Goal: Information Seeking & Learning: Check status

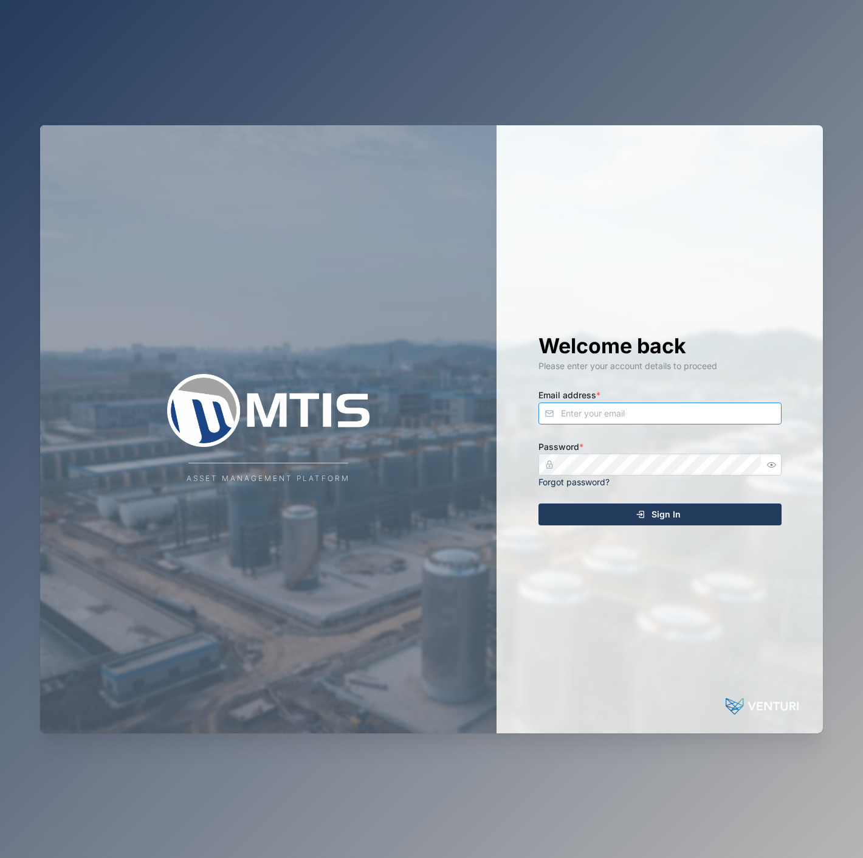
click at [691, 413] on input "Email address *" at bounding box center [660, 413] width 243 height 22
type input "[EMAIL_ADDRESS][PERSON_NAME][DOMAIN_NAME]"
click at [539, 503] on button "Sign In" at bounding box center [660, 514] width 243 height 22
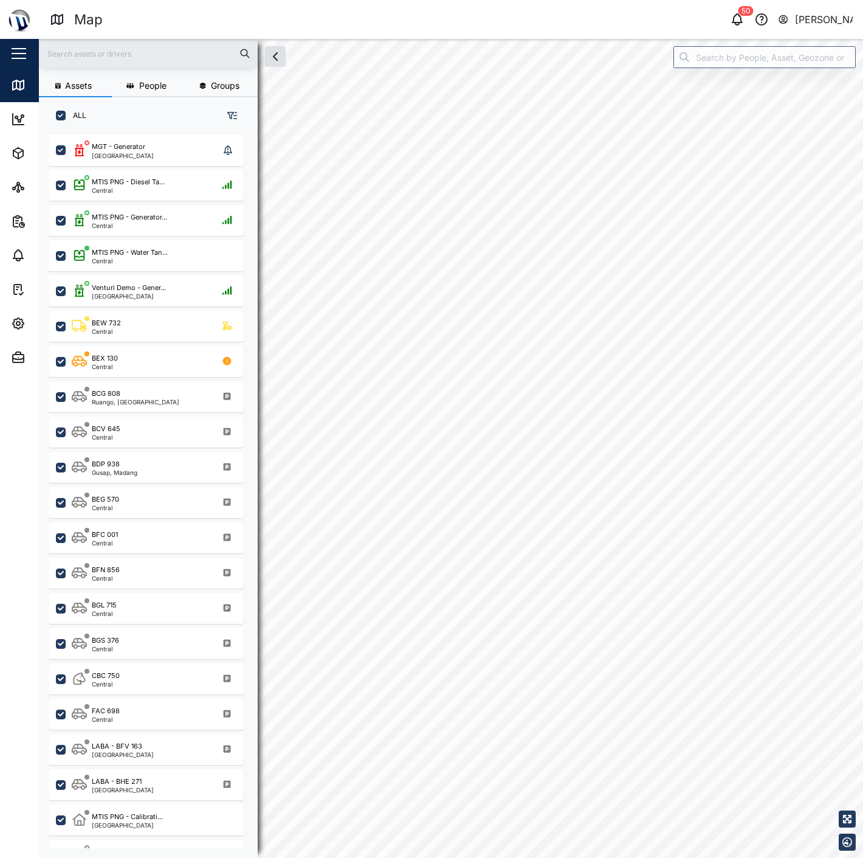
checkbox input "true"
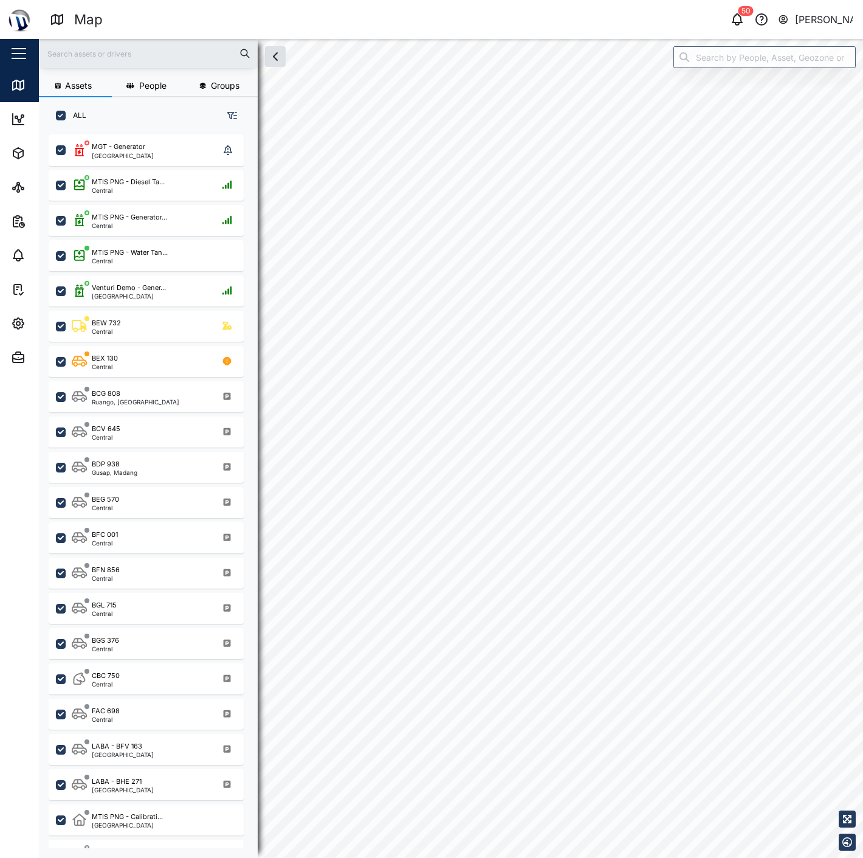
checkbox input "true"
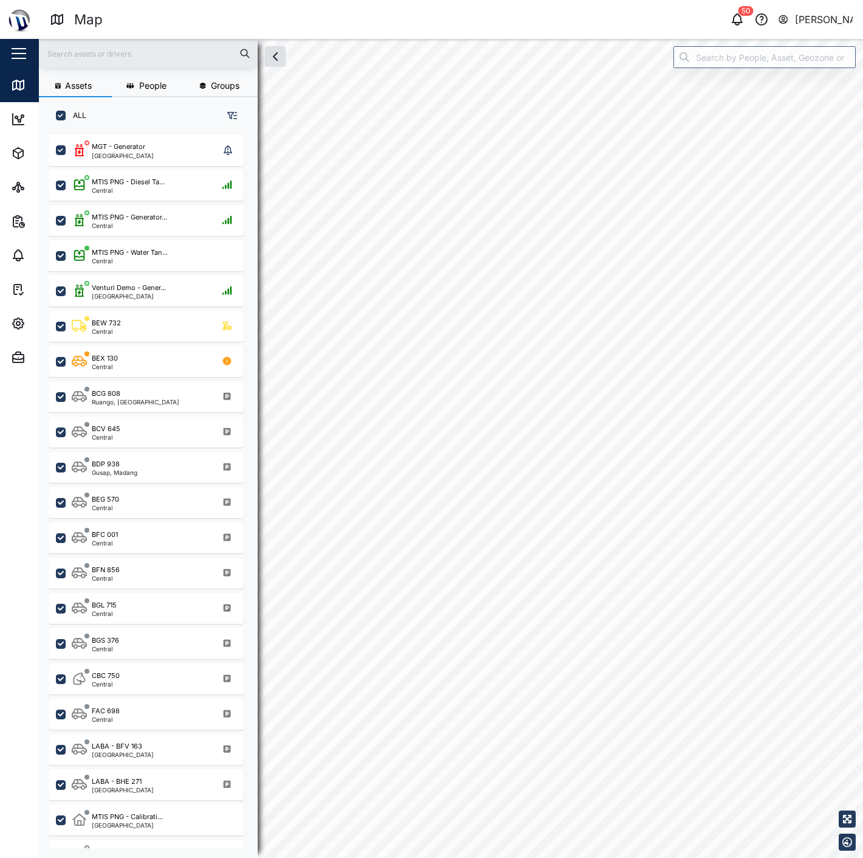
checkbox input "true"
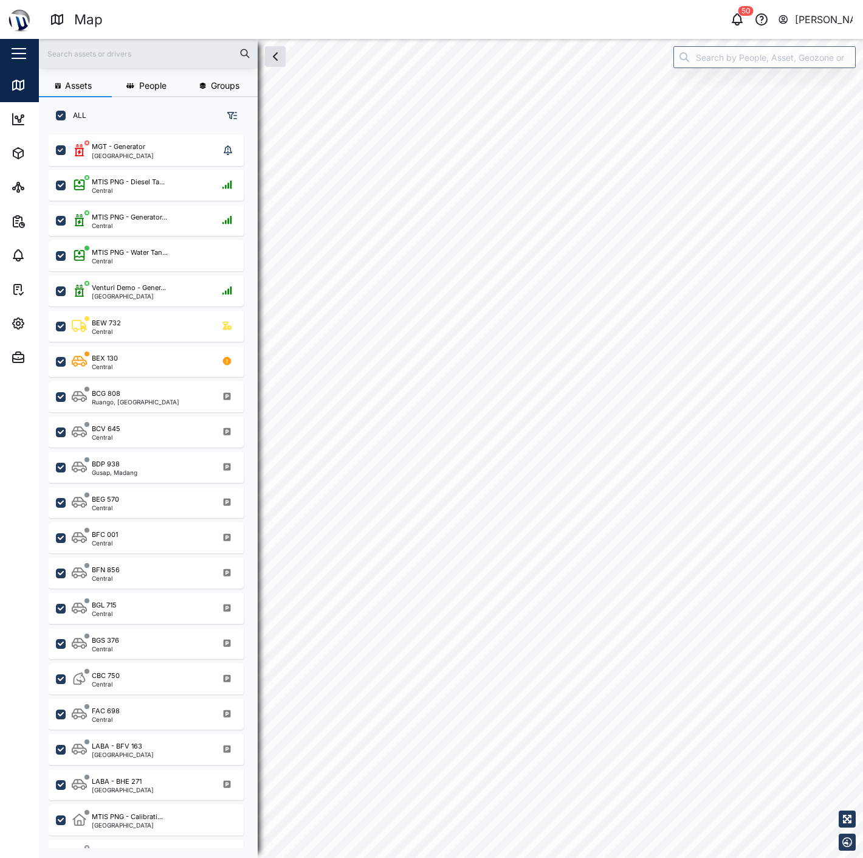
checkbox input "true"
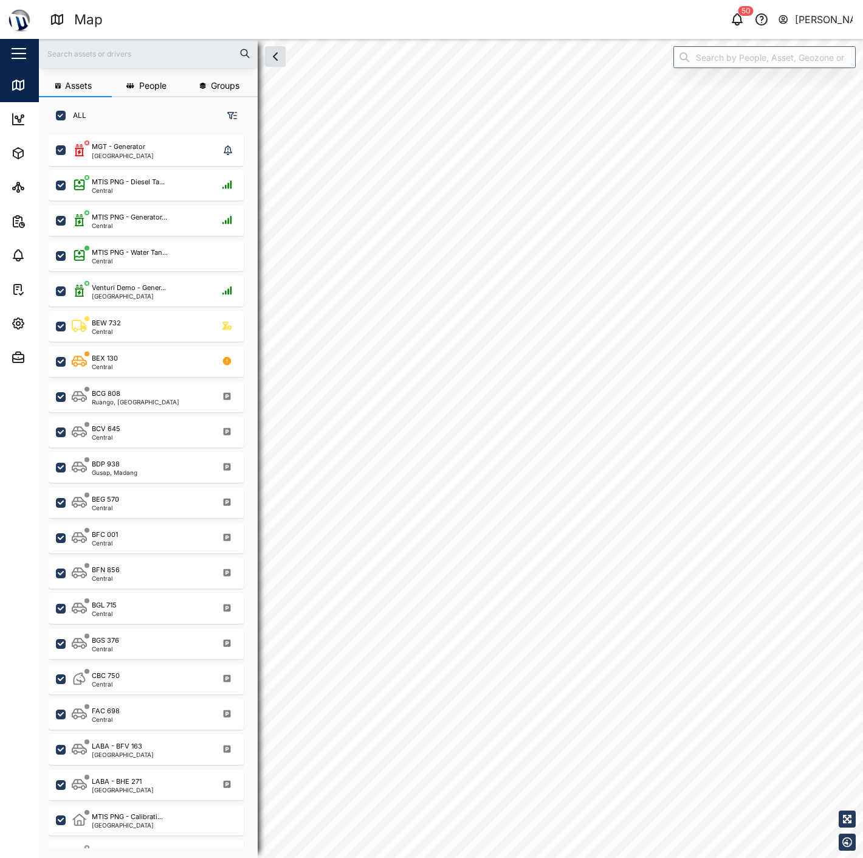
checkbox input "true"
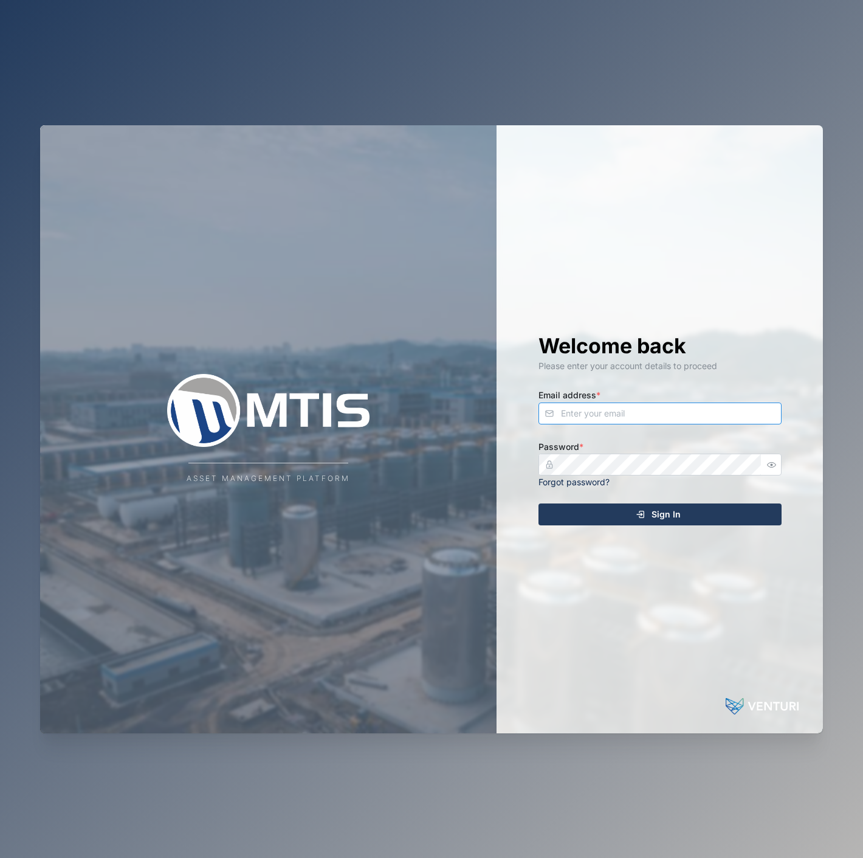
click at [602, 415] on input "Email address *" at bounding box center [660, 413] width 243 height 22
type input "[EMAIL_ADDRESS][PERSON_NAME][DOMAIN_NAME]"
click at [764, 469] on button "button" at bounding box center [772, 465] width 16 height 16
click at [697, 521] on div "Sign In" at bounding box center [659, 514] width 224 height 21
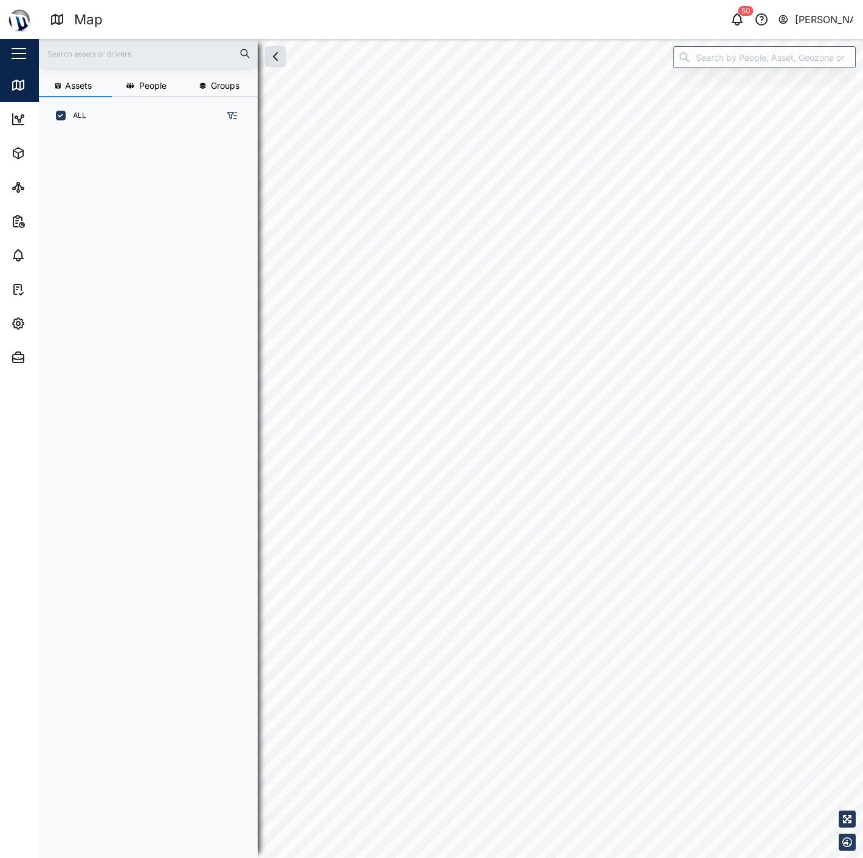
scroll to position [708, 189]
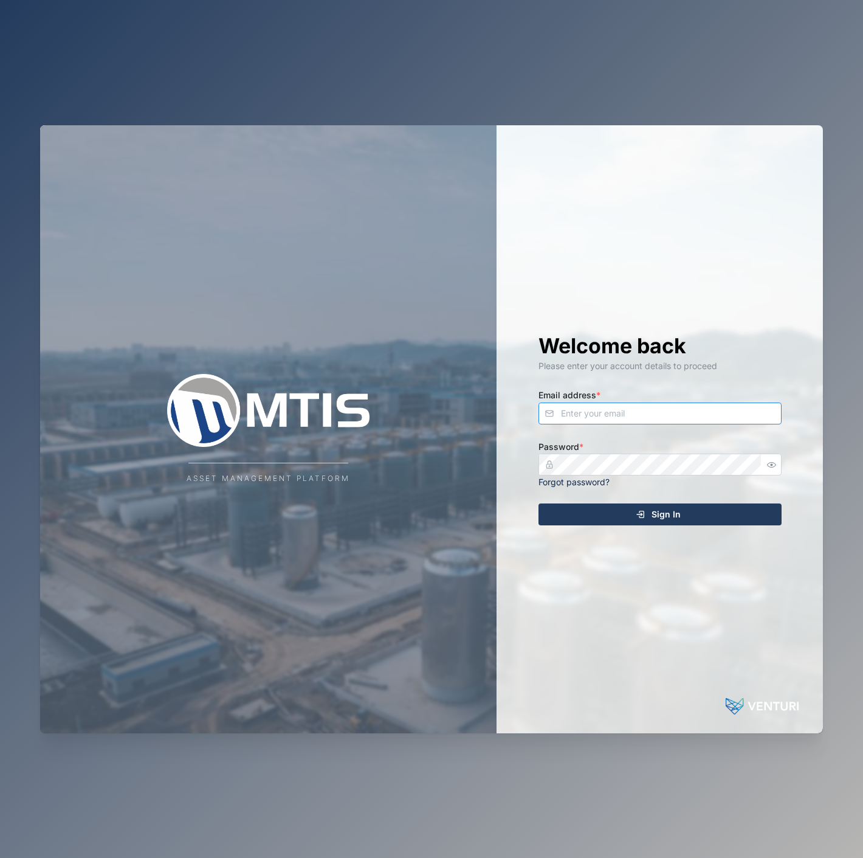
click at [579, 421] on input "Email address *" at bounding box center [660, 413] width 243 height 22
type input "D"
type input "[EMAIL_ADDRESS][PERSON_NAME][DOMAIN_NAME]"
click at [539, 503] on button "Sign In" at bounding box center [660, 514] width 243 height 22
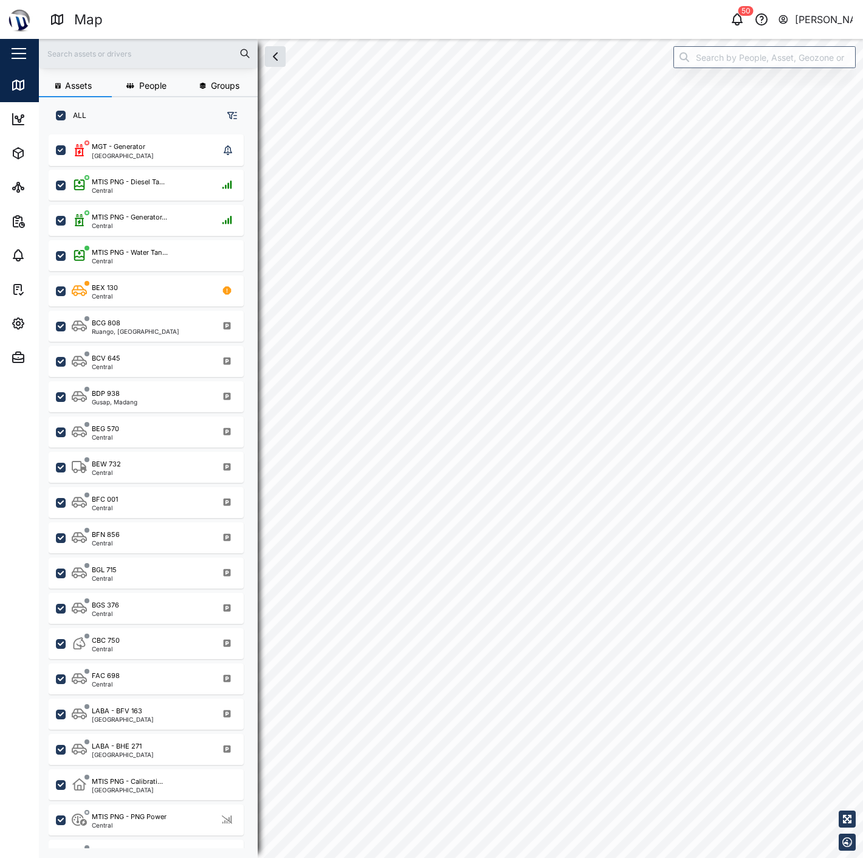
checkbox input "true"
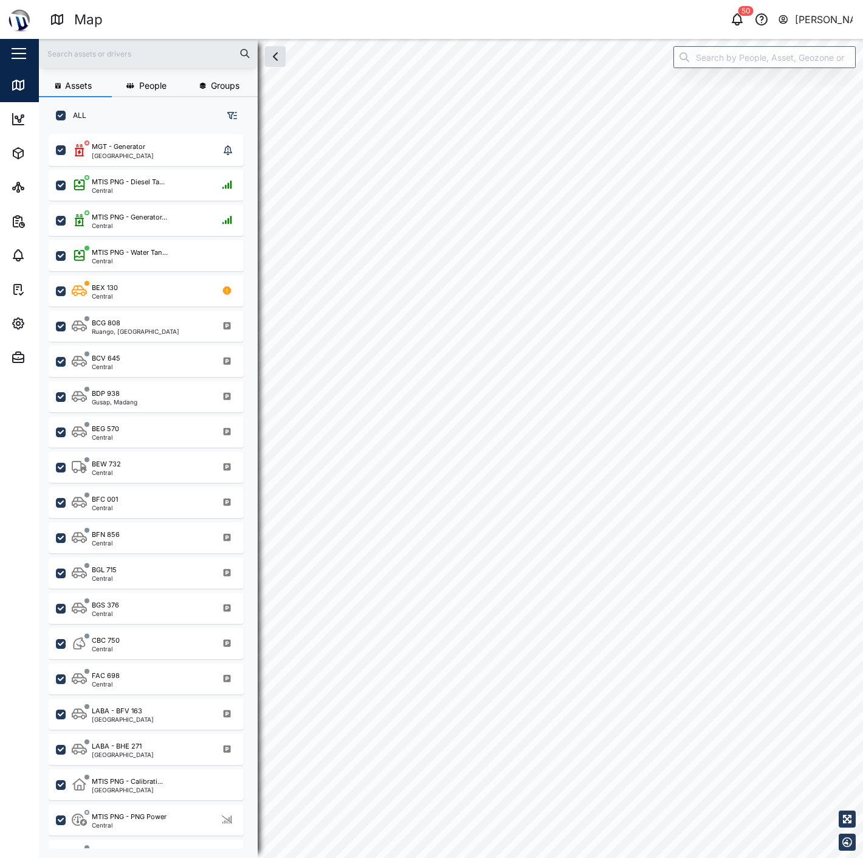
checkbox input "true"
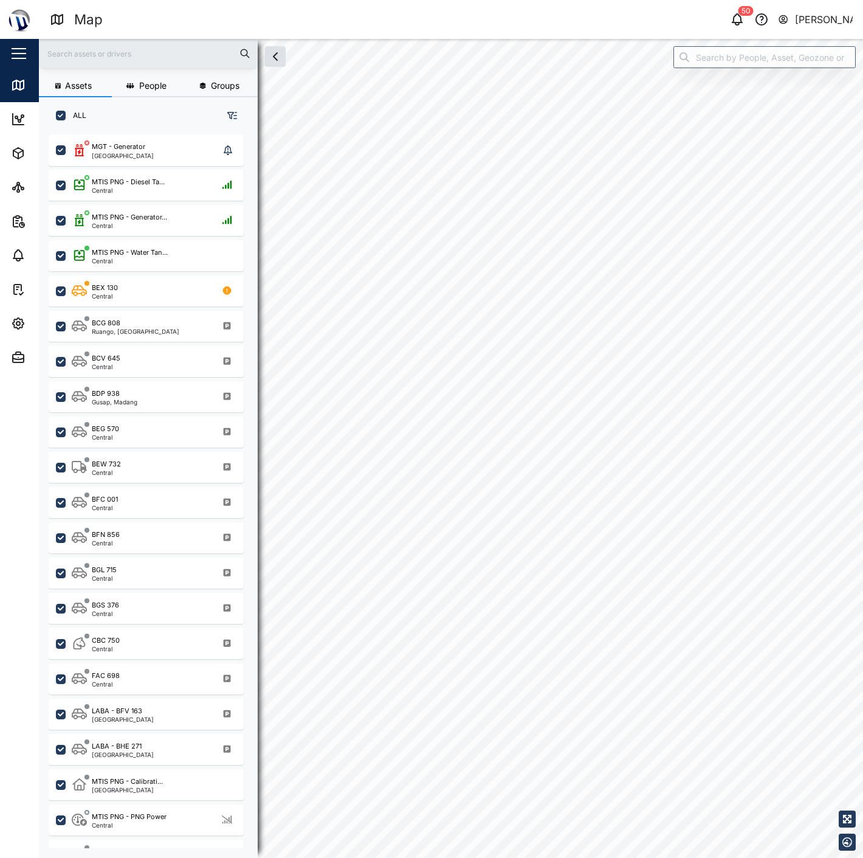
checkbox input "true"
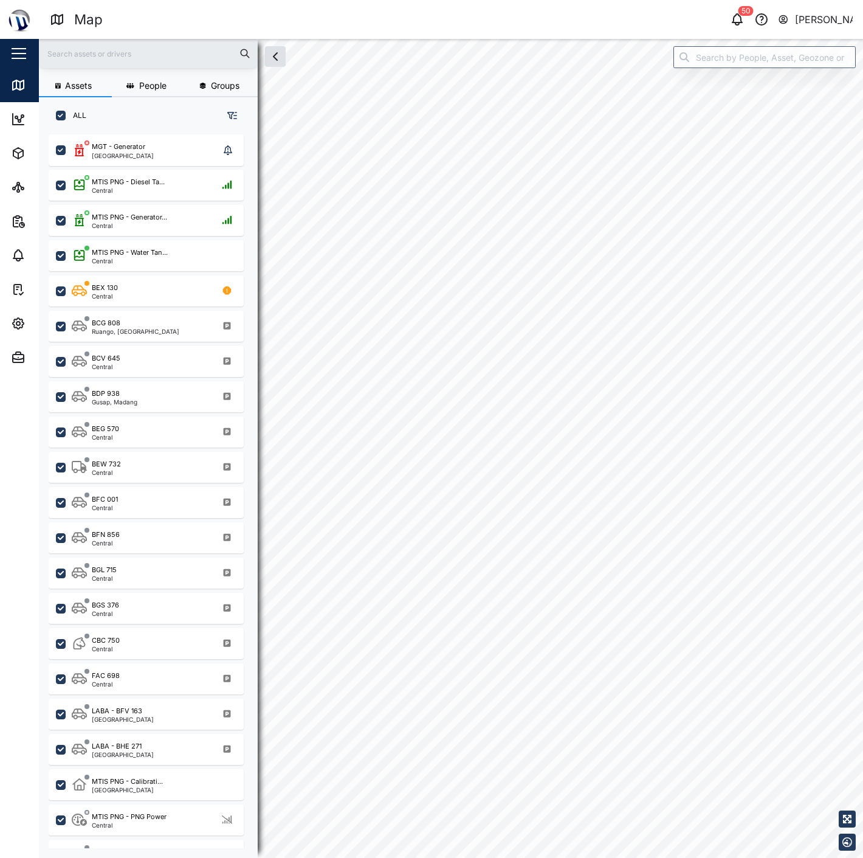
checkbox input "true"
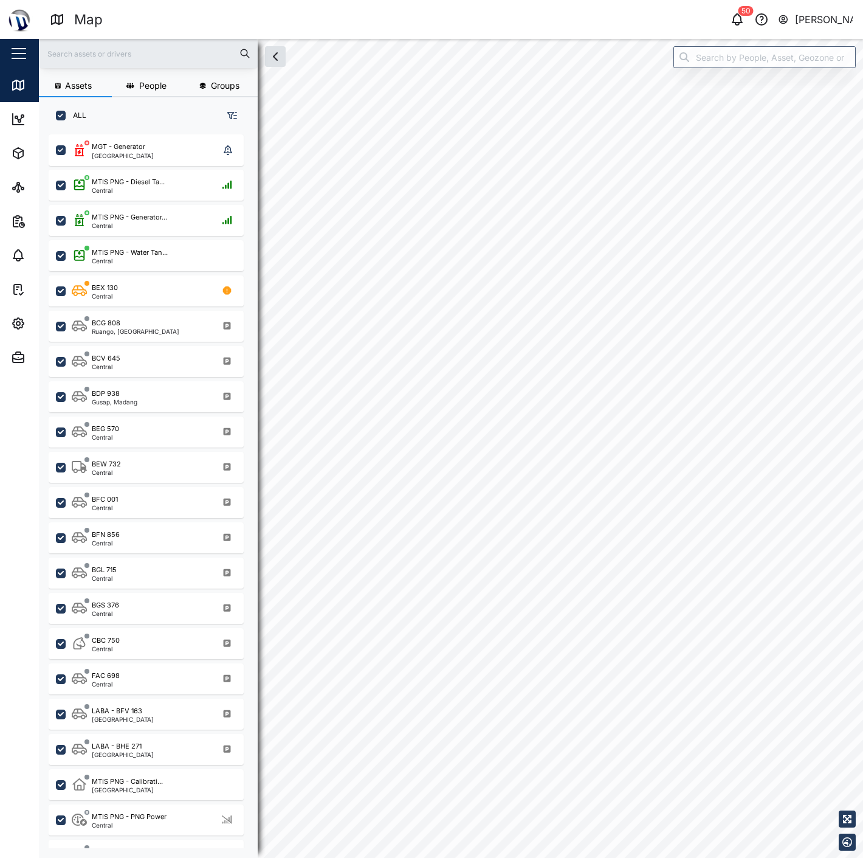
checkbox input "true"
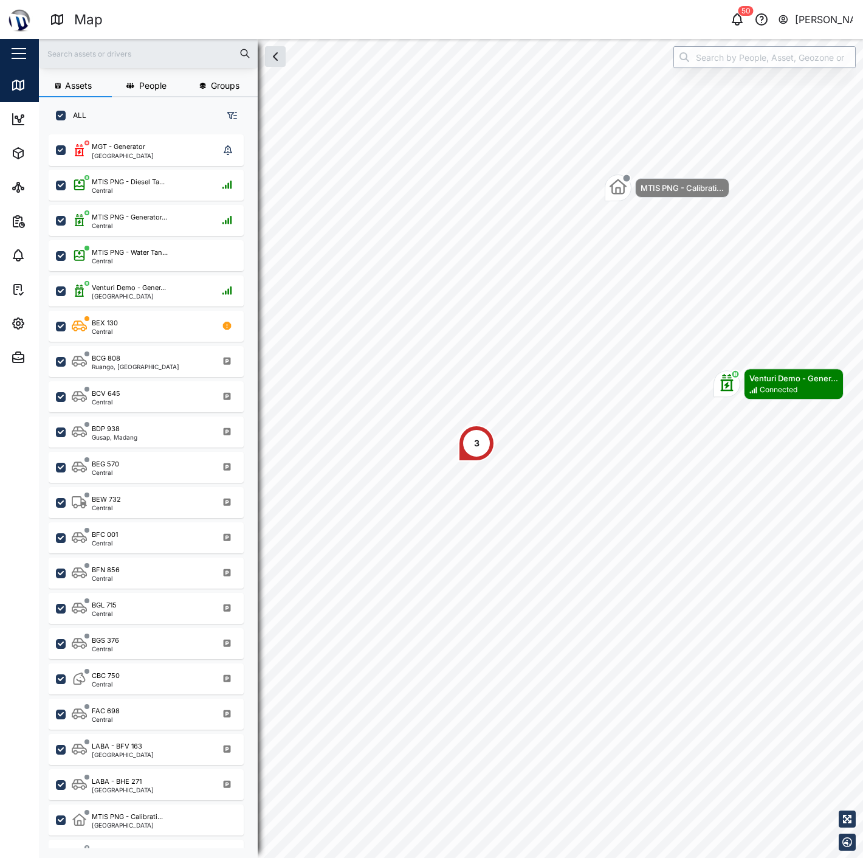
click at [764, 60] on input "search" at bounding box center [765, 57] width 182 height 22
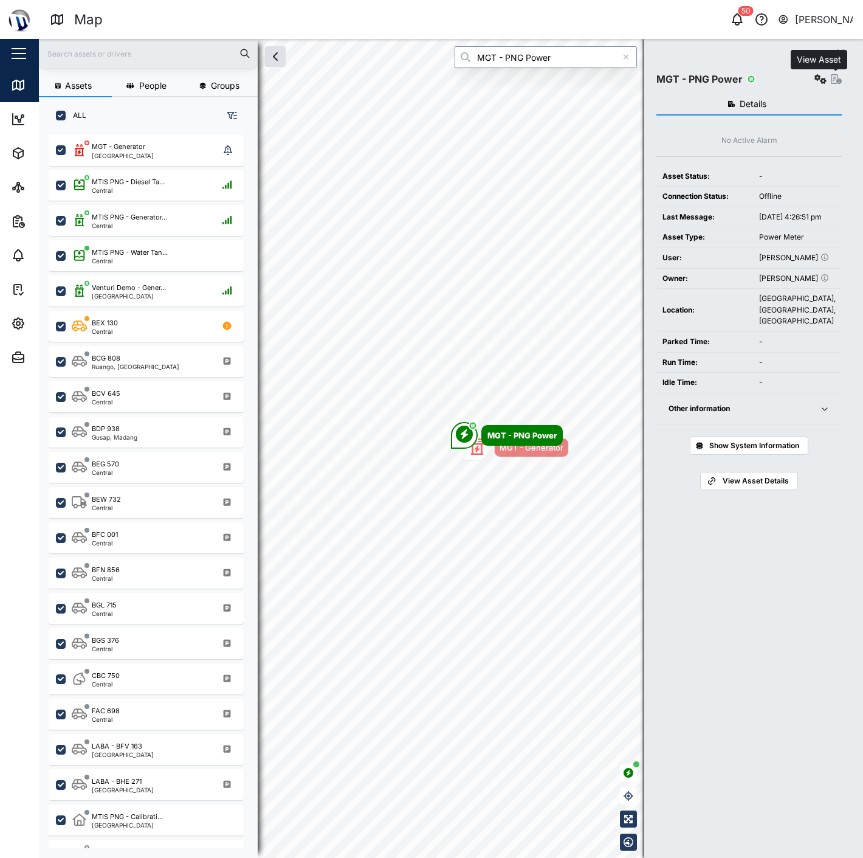
type input "MGT - PNG Power"
click at [835, 81] on icon "button" at bounding box center [836, 79] width 11 height 10
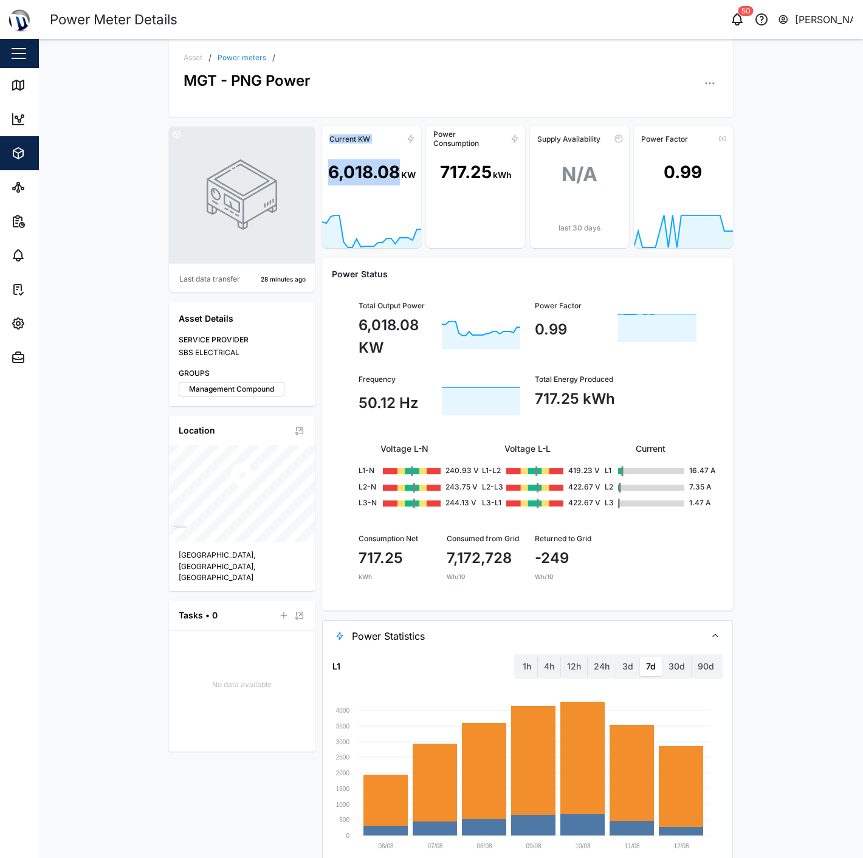
drag, startPoint x: 326, startPoint y: 137, endPoint x: 390, endPoint y: 169, distance: 72.0
click at [390, 169] on div "Current KW 6,018.08 KW" at bounding box center [371, 187] width 99 height 122
click at [390, 169] on div "6,018.08" at bounding box center [364, 172] width 72 height 26
drag, startPoint x: 331, startPoint y: 136, endPoint x: 390, endPoint y: 140, distance: 58.5
click at [390, 140] on div "Current KW" at bounding box center [371, 138] width 99 height 19
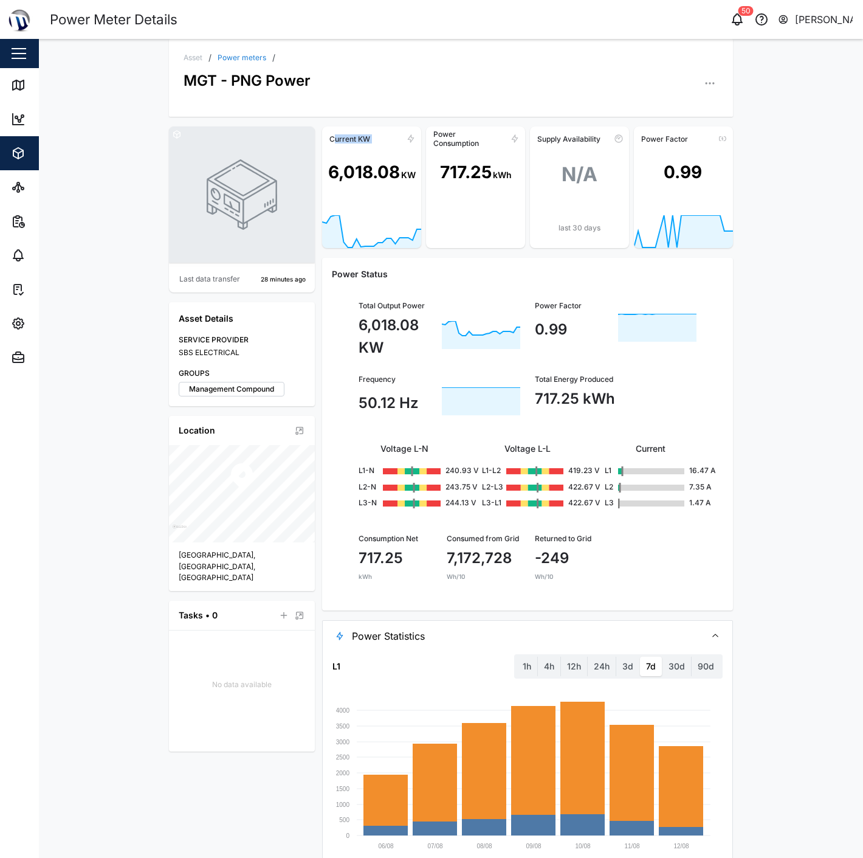
click at [390, 140] on div "Current KW" at bounding box center [371, 138] width 99 height 19
drag, startPoint x: 410, startPoint y: 179, endPoint x: 335, endPoint y: 199, distance: 77.3
click at [333, 191] on div "6,018.08 KW" at bounding box center [371, 181] width 99 height 67
click at [337, 204] on div "6,018.08 KW" at bounding box center [371, 181] width 99 height 67
drag, startPoint x: 355, startPoint y: 306, endPoint x: 421, endPoint y: 324, distance: 68.6
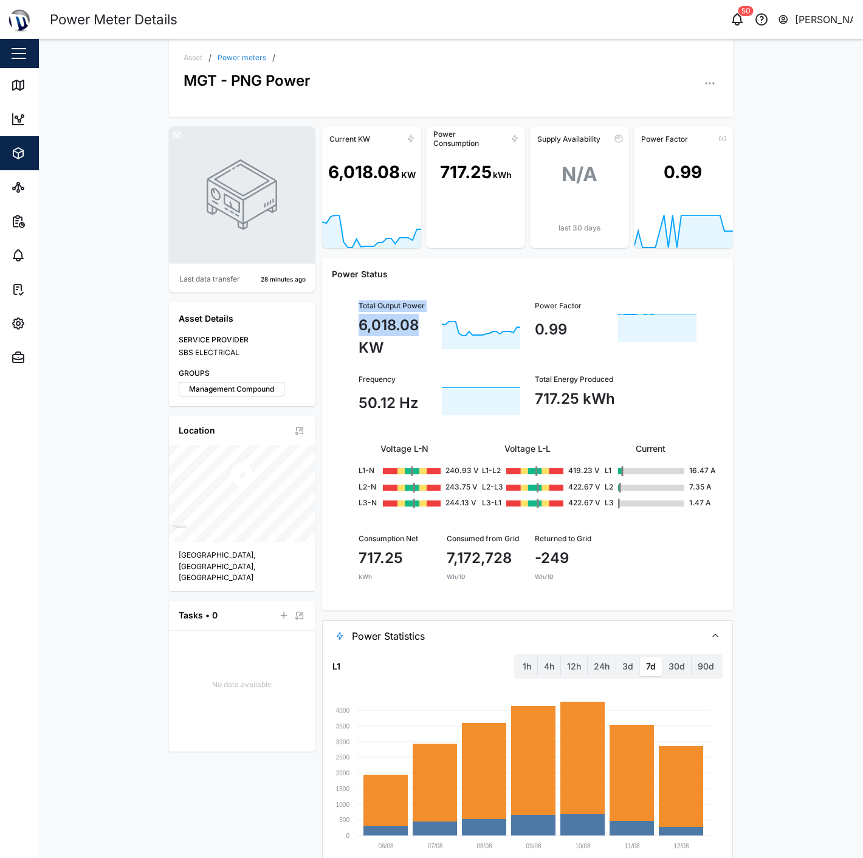
click at [421, 324] on div "Total Output Power 6,018.08 KW" at bounding box center [440, 329] width 162 height 59
click at [421, 324] on div "6,018.08 KW" at bounding box center [398, 336] width 78 height 45
drag, startPoint x: 432, startPoint y: 139, endPoint x: 485, endPoint y: 202, distance: 82.9
click at [485, 202] on div "Power Consumption 717.25 kWh" at bounding box center [475, 187] width 99 height 122
click at [485, 202] on div "717.25 kWh" at bounding box center [475, 181] width 99 height 67
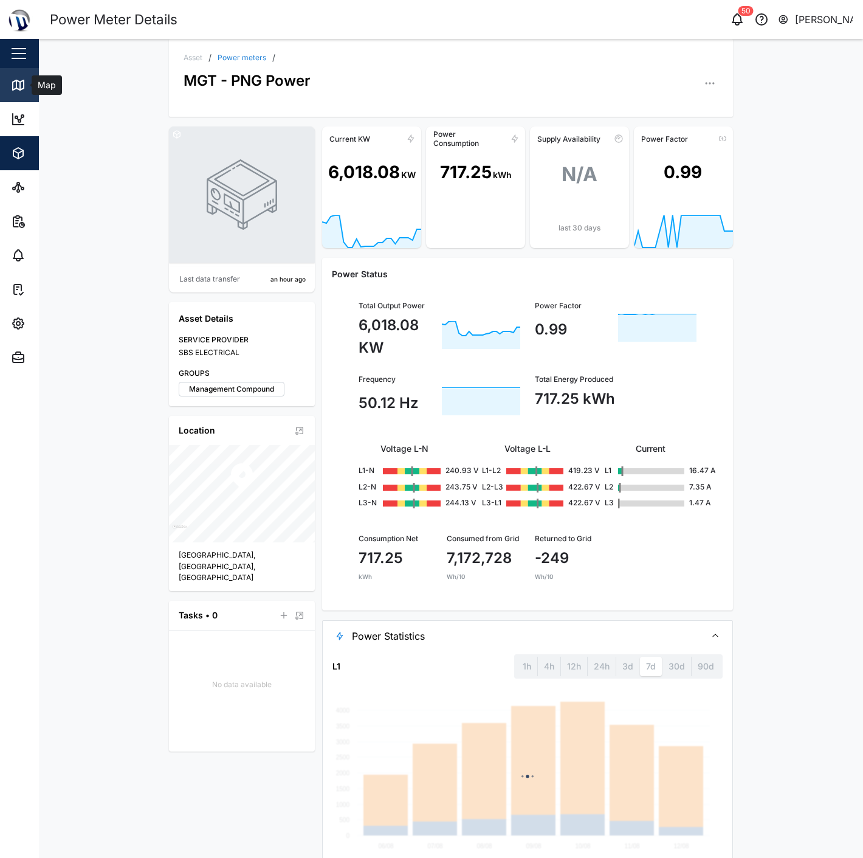
click at [16, 73] on link "Map" at bounding box center [79, 85] width 158 height 34
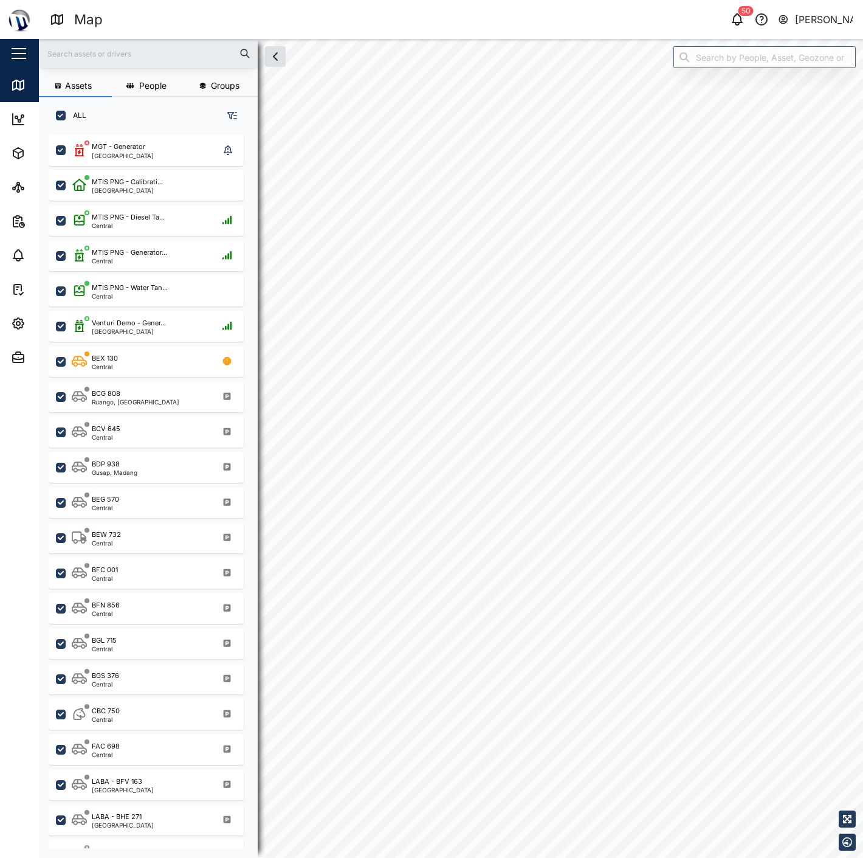
checkbox input "true"
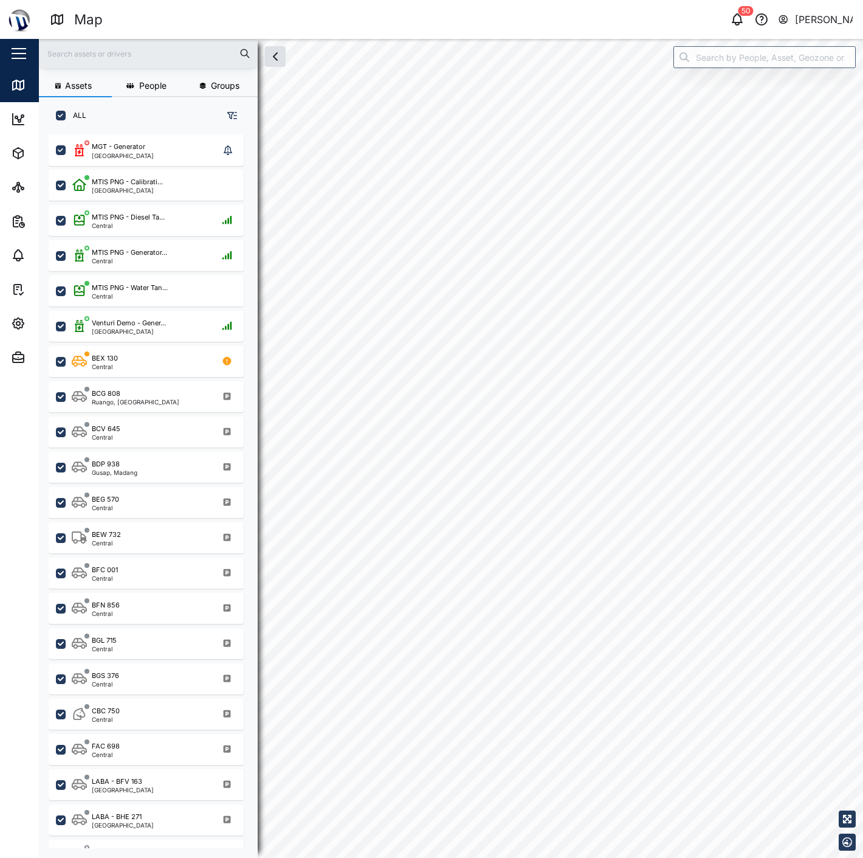
checkbox input "true"
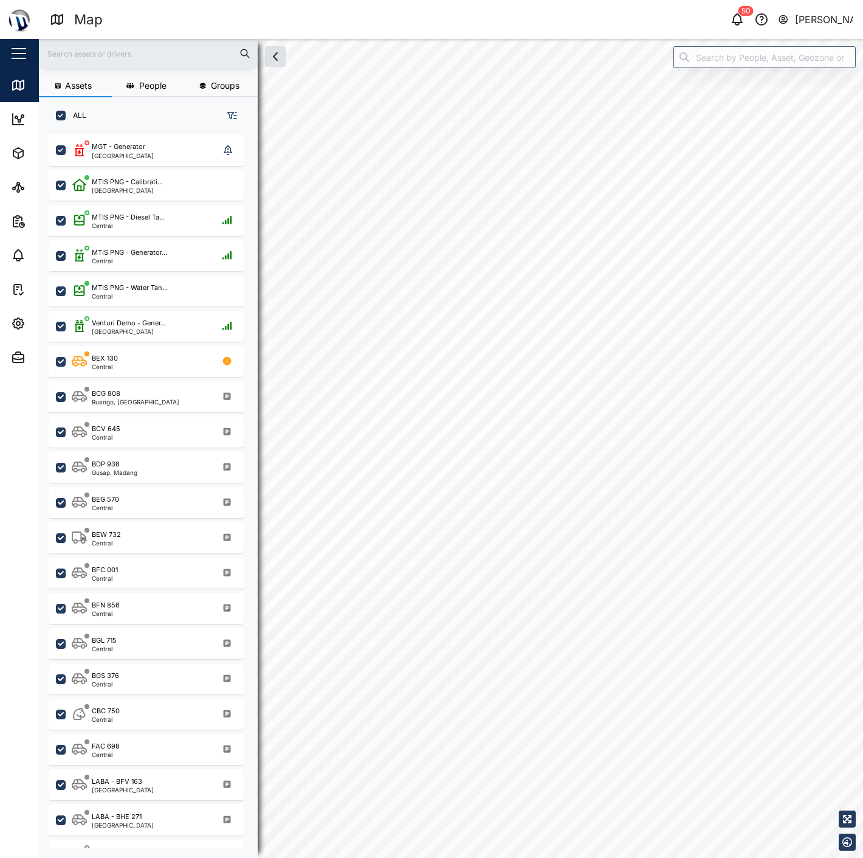
checkbox input "true"
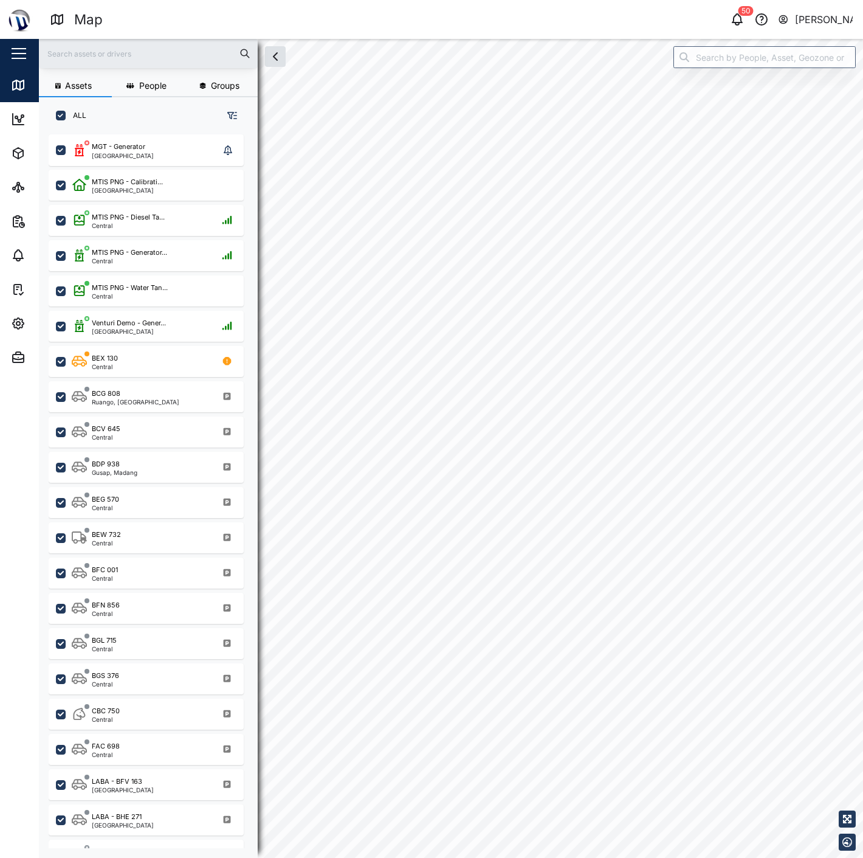
checkbox input "true"
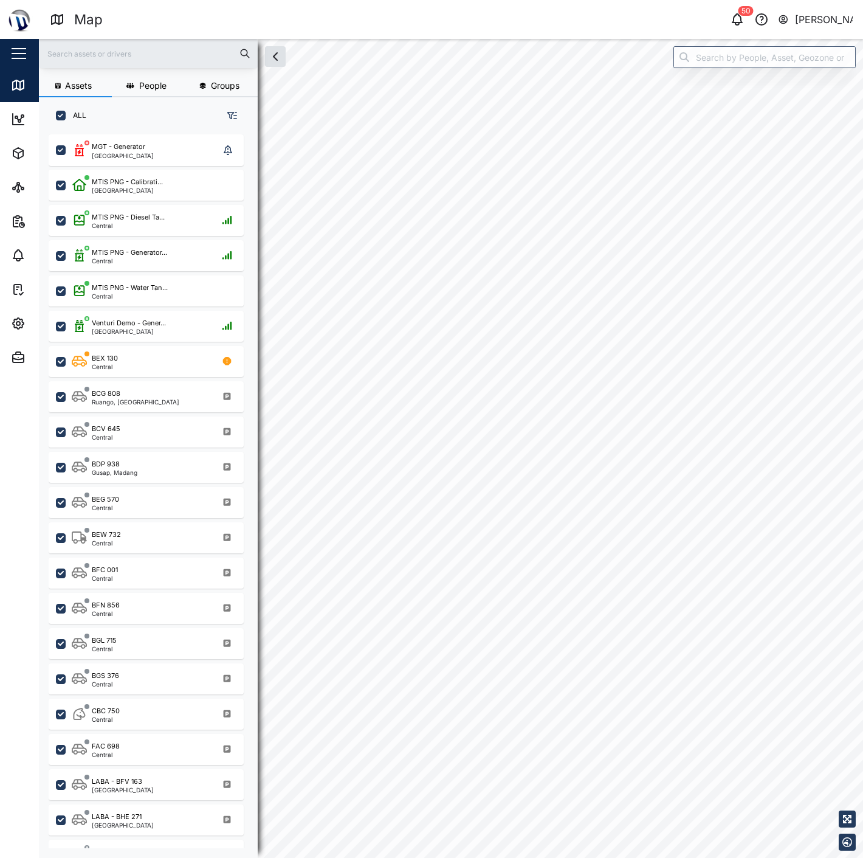
checkbox input "true"
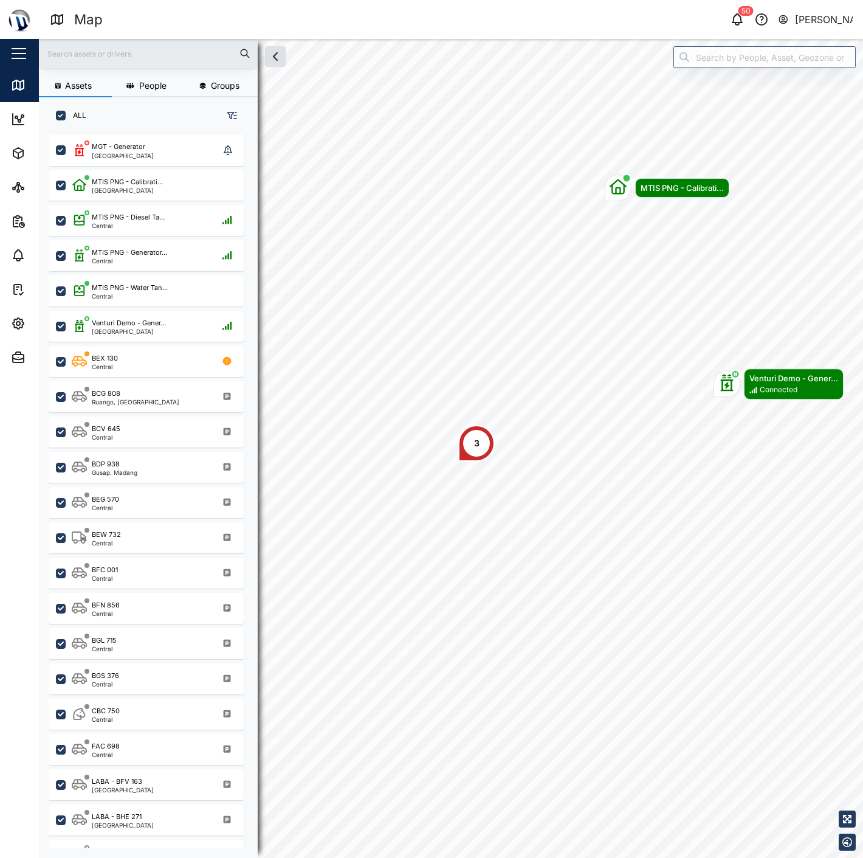
scroll to position [708, 189]
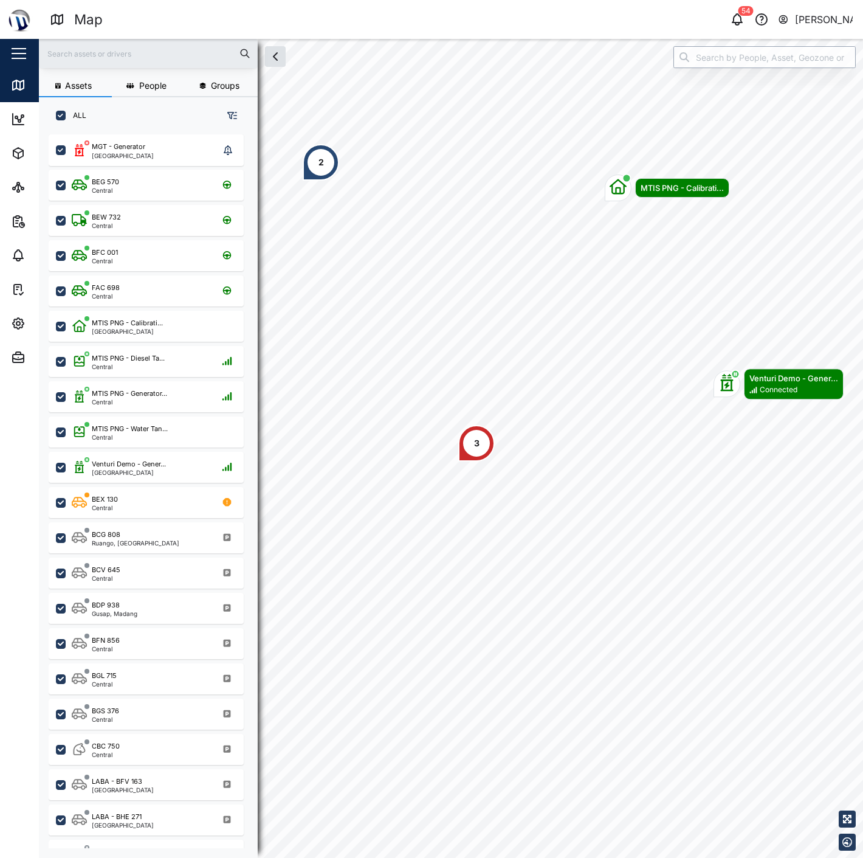
click at [769, 53] on input "search" at bounding box center [765, 57] width 182 height 22
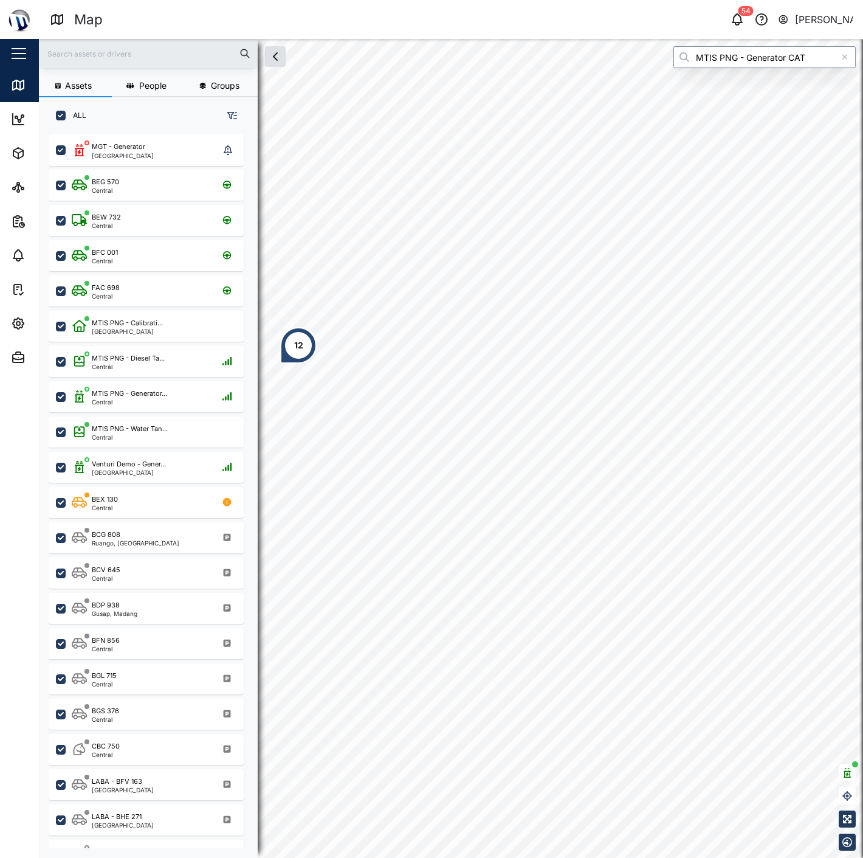
type input "MTIS PNG - Generator CAT"
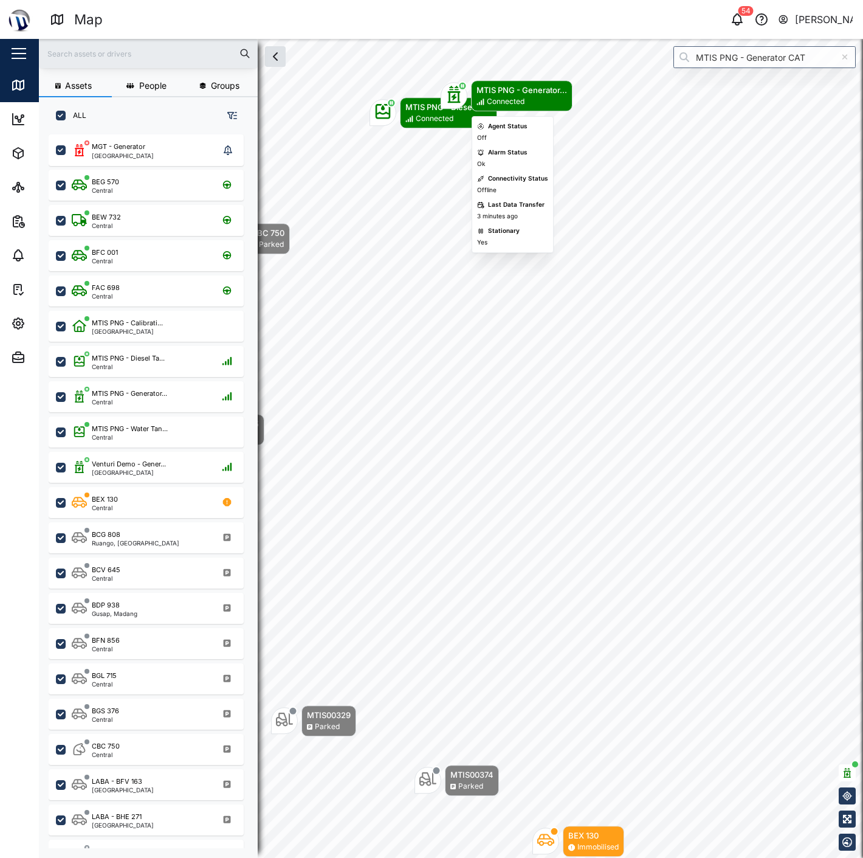
click at [498, 86] on div "MTIS PNG - Generator..." at bounding box center [522, 90] width 91 height 12
click at [464, 94] on div "Map marker" at bounding box center [454, 96] width 27 height 27
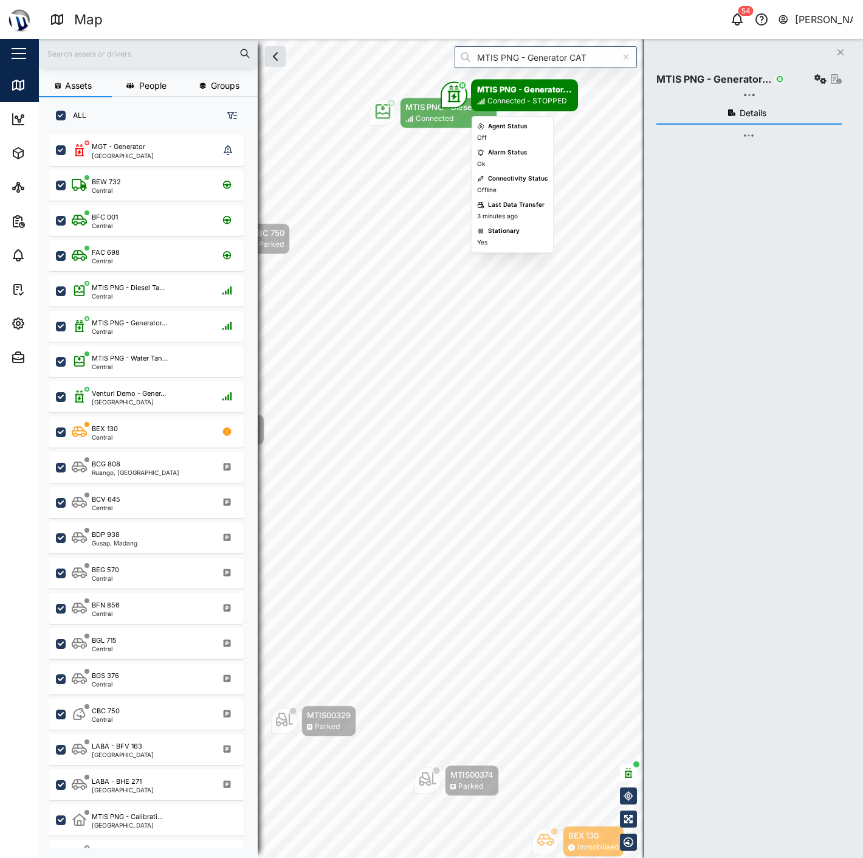
click at [529, 102] on div "Connected - STOPPED" at bounding box center [528, 101] width 80 height 12
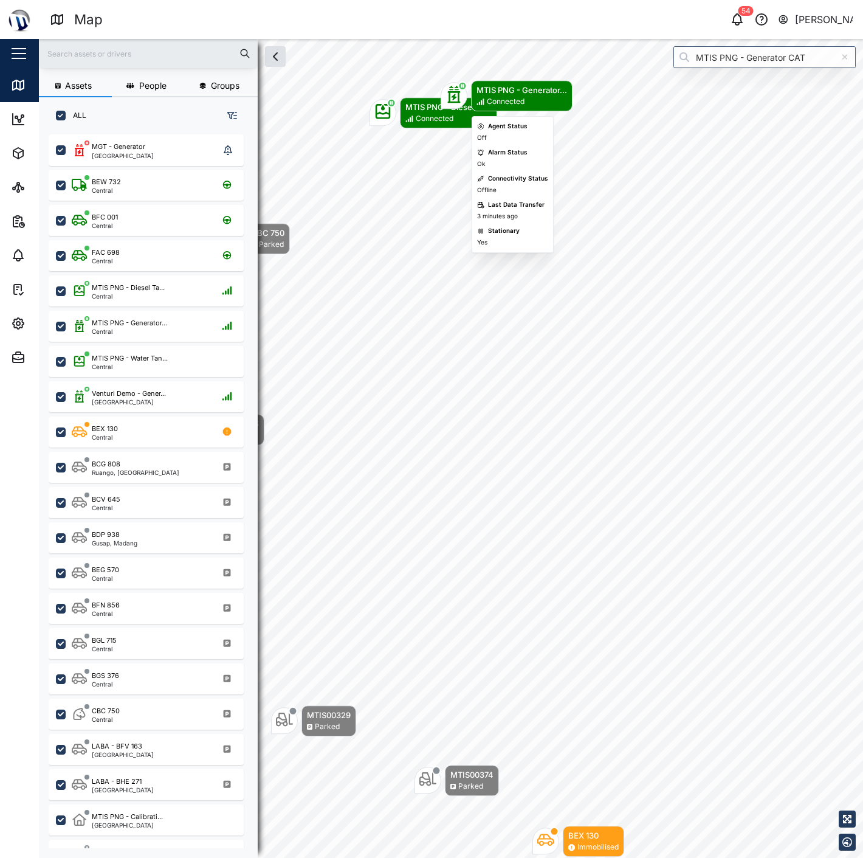
click at [529, 102] on div "Connected" at bounding box center [522, 102] width 91 height 12
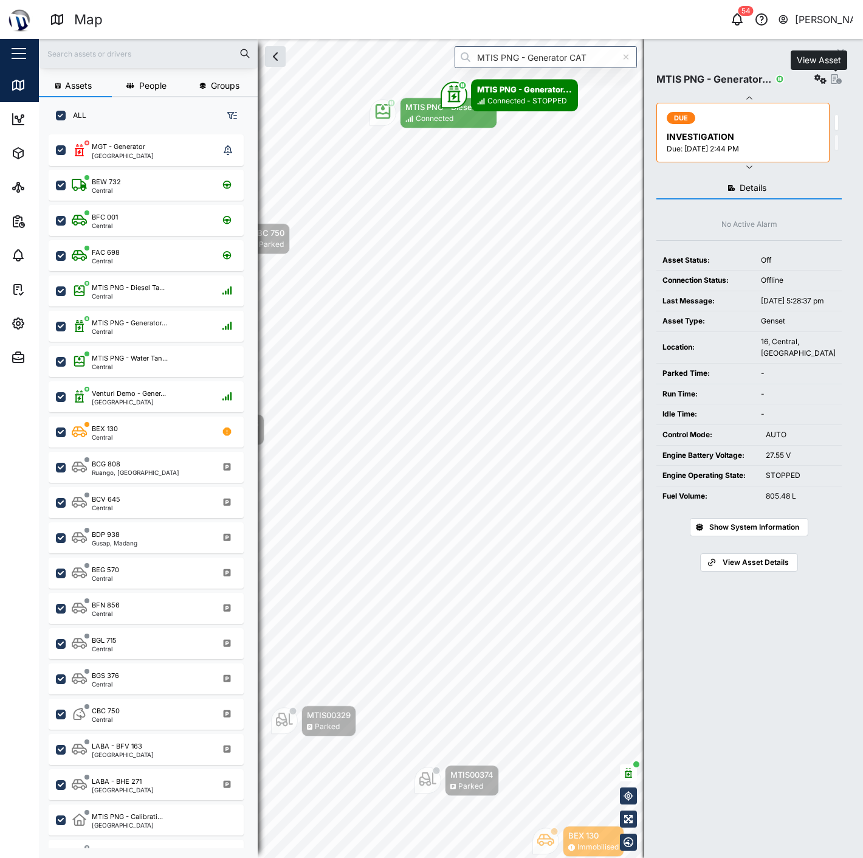
click at [839, 77] on icon "button" at bounding box center [836, 79] width 11 height 10
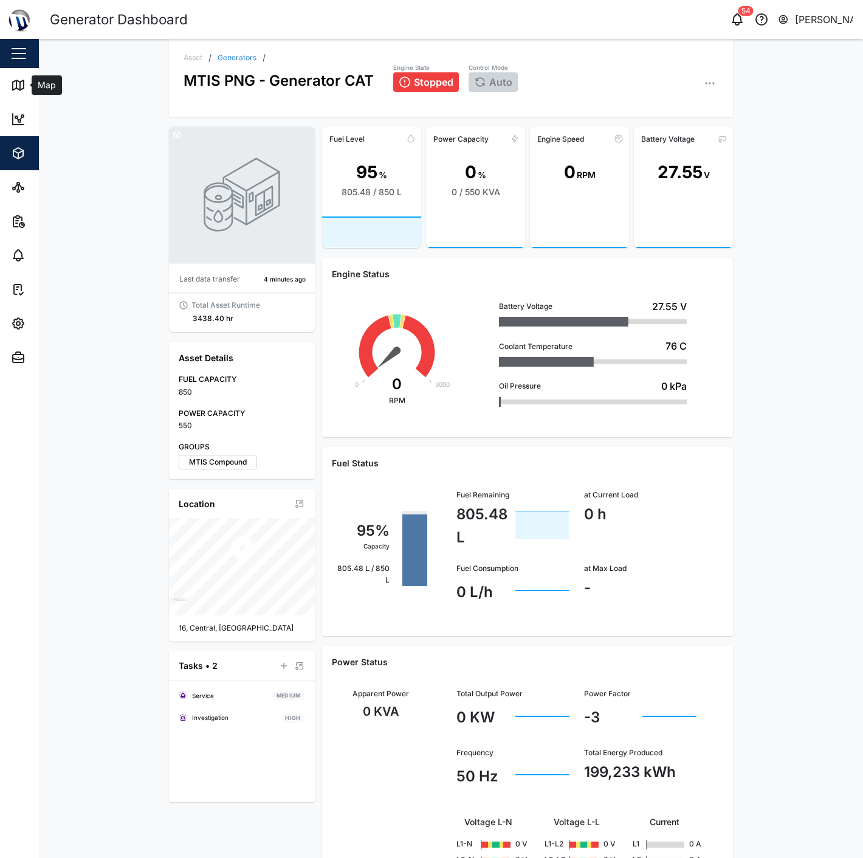
drag, startPoint x: 13, startPoint y: 83, endPoint x: 335, endPoint y: 22, distance: 327.4
click at [13, 83] on icon at bounding box center [18, 85] width 15 height 15
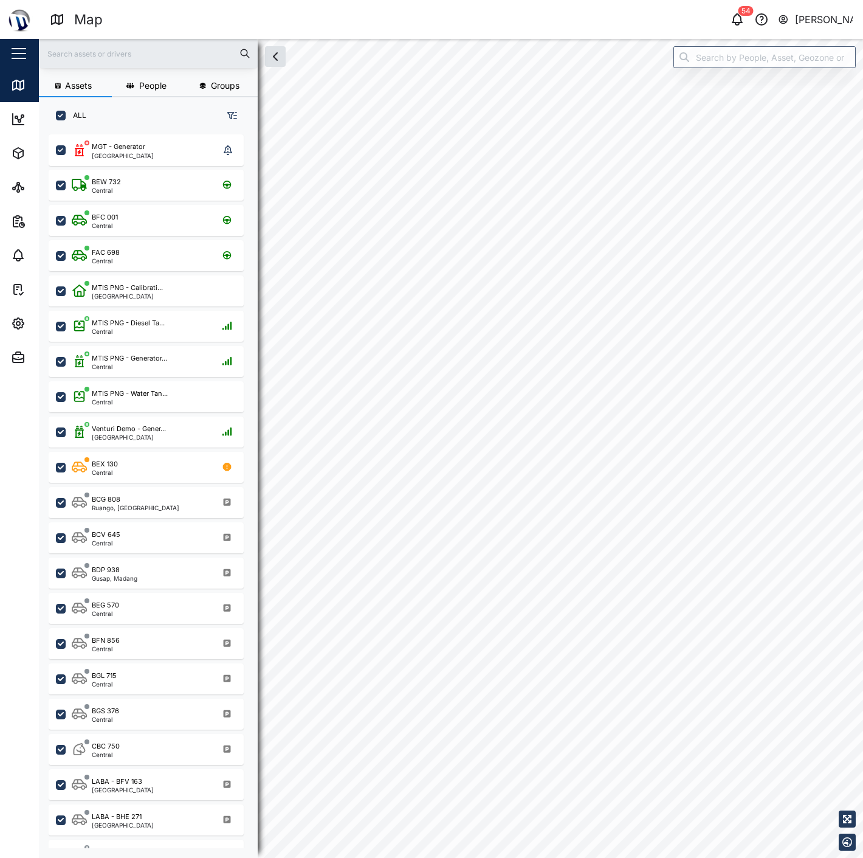
scroll to position [708, 189]
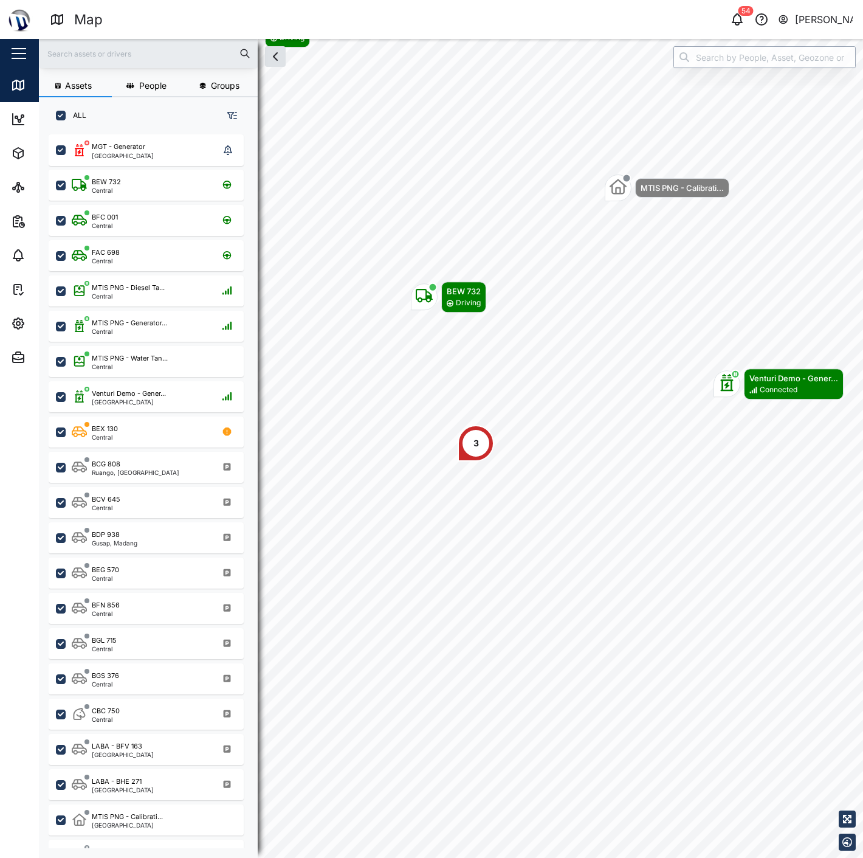
click at [791, 49] on input "search" at bounding box center [765, 57] width 182 height 22
click at [788, 74] on div "CBC 750" at bounding box center [764, 88] width 181 height 28
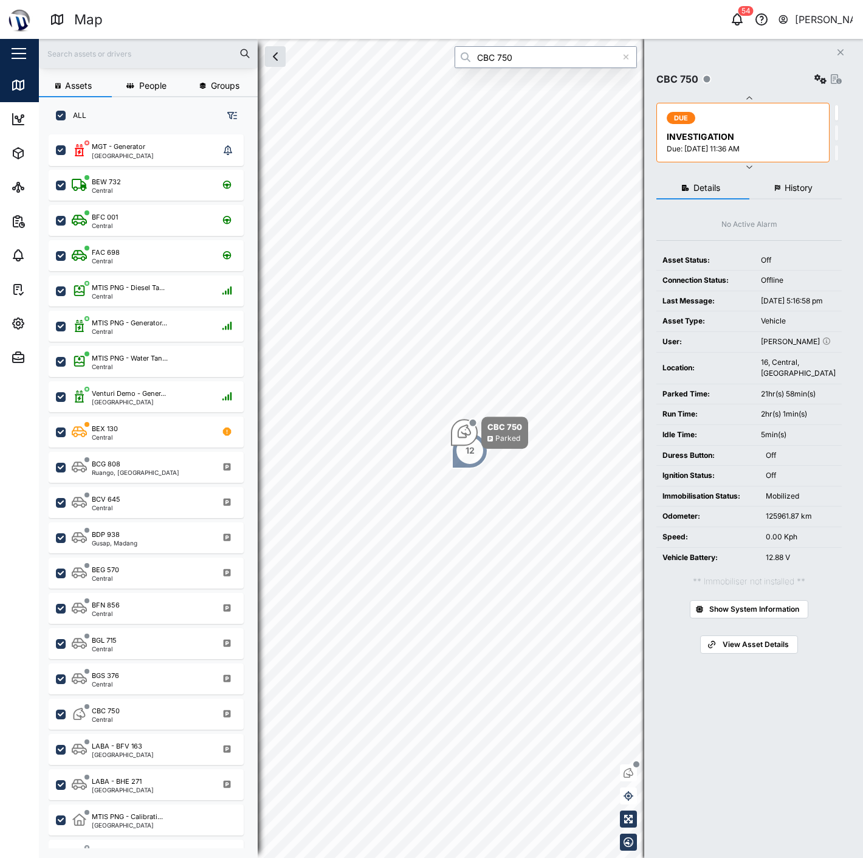
type input "CBC 750"
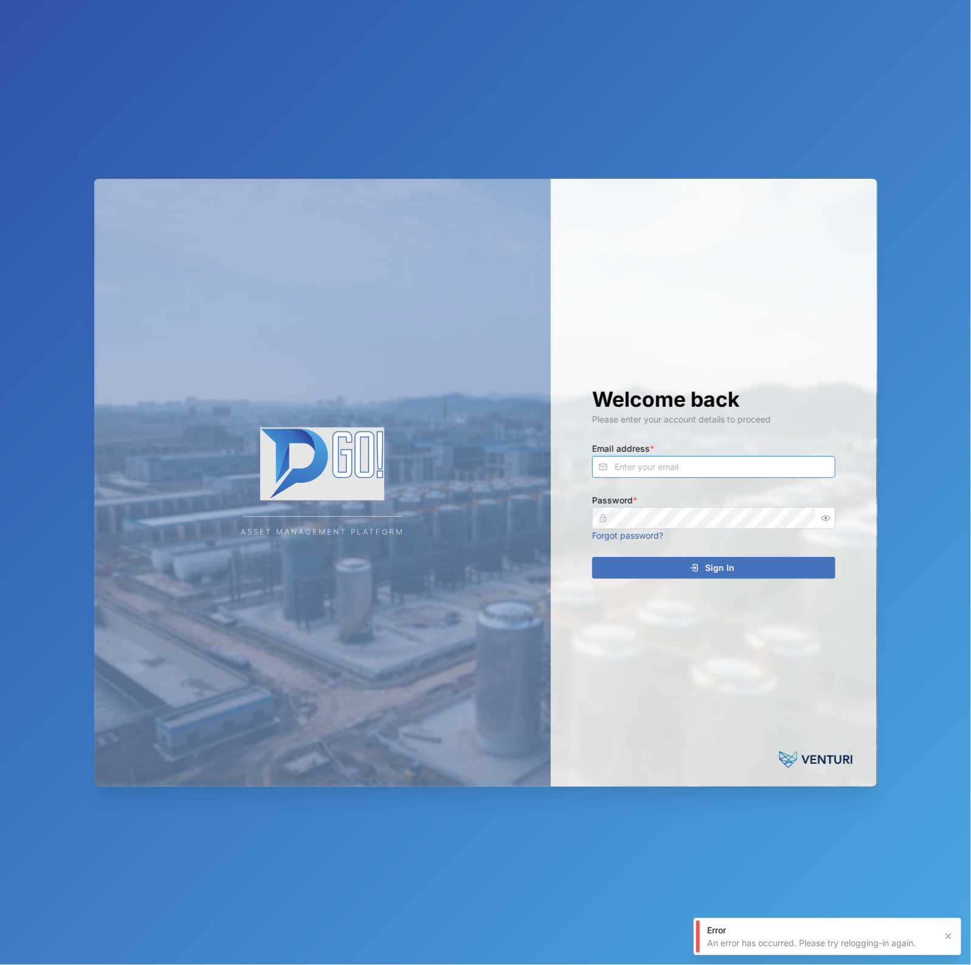
click at [832, 471] on input "Email address *" at bounding box center [713, 467] width 243 height 22
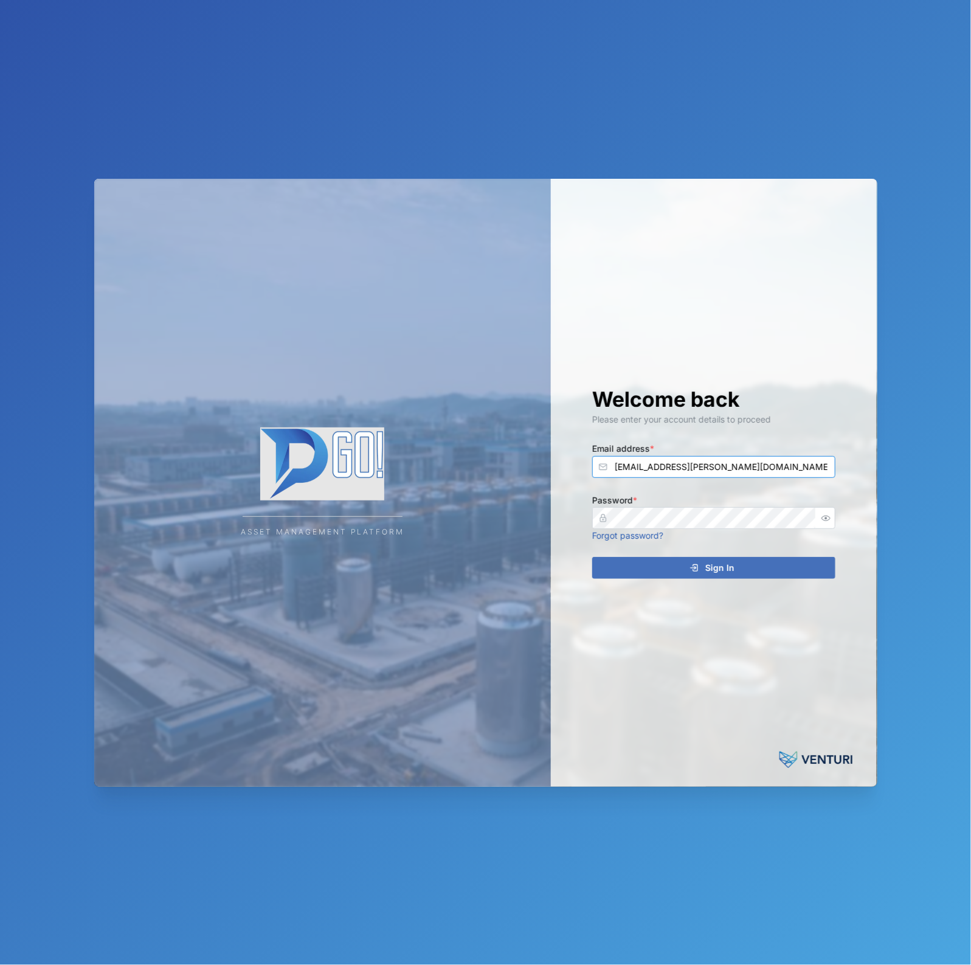
type input "[EMAIL_ADDRESS][PERSON_NAME][DOMAIN_NAME]"
click at [592, 557] on button "Sign In" at bounding box center [713, 568] width 243 height 22
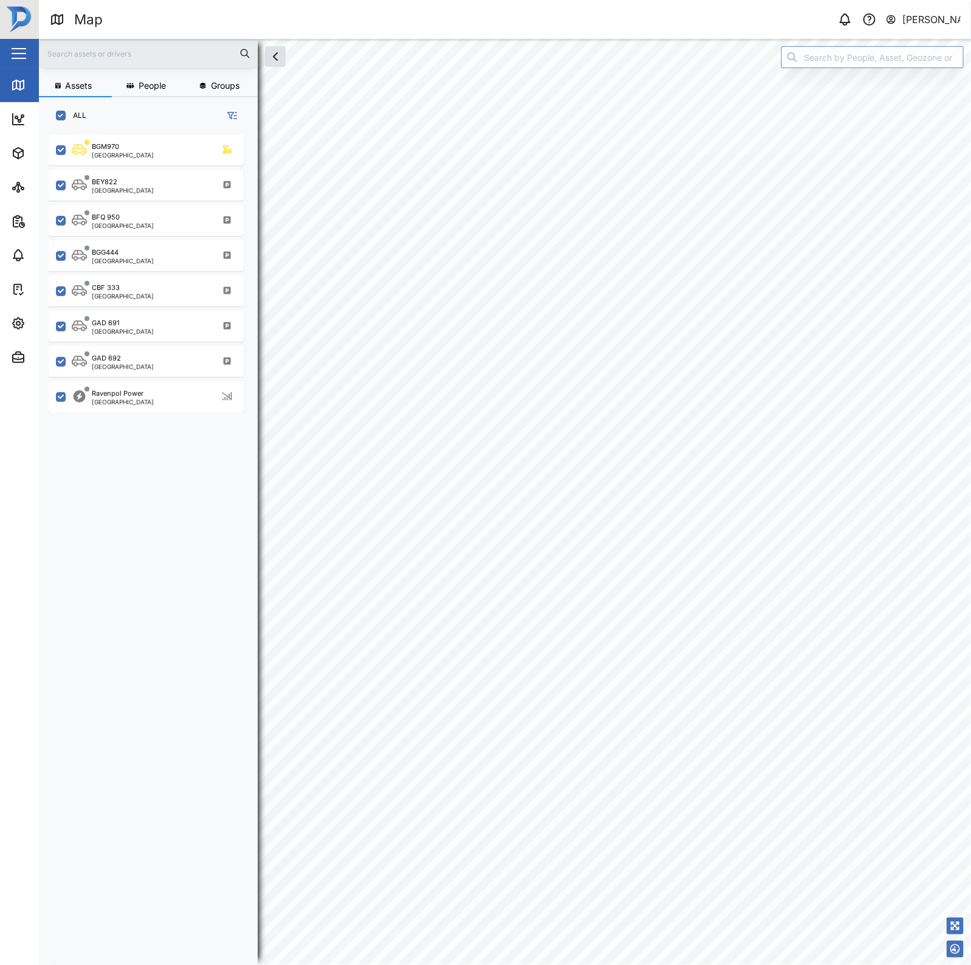
scroll to position [813, 188]
click at [126, 399] on div "[GEOGRAPHIC_DATA]" at bounding box center [123, 402] width 62 height 6
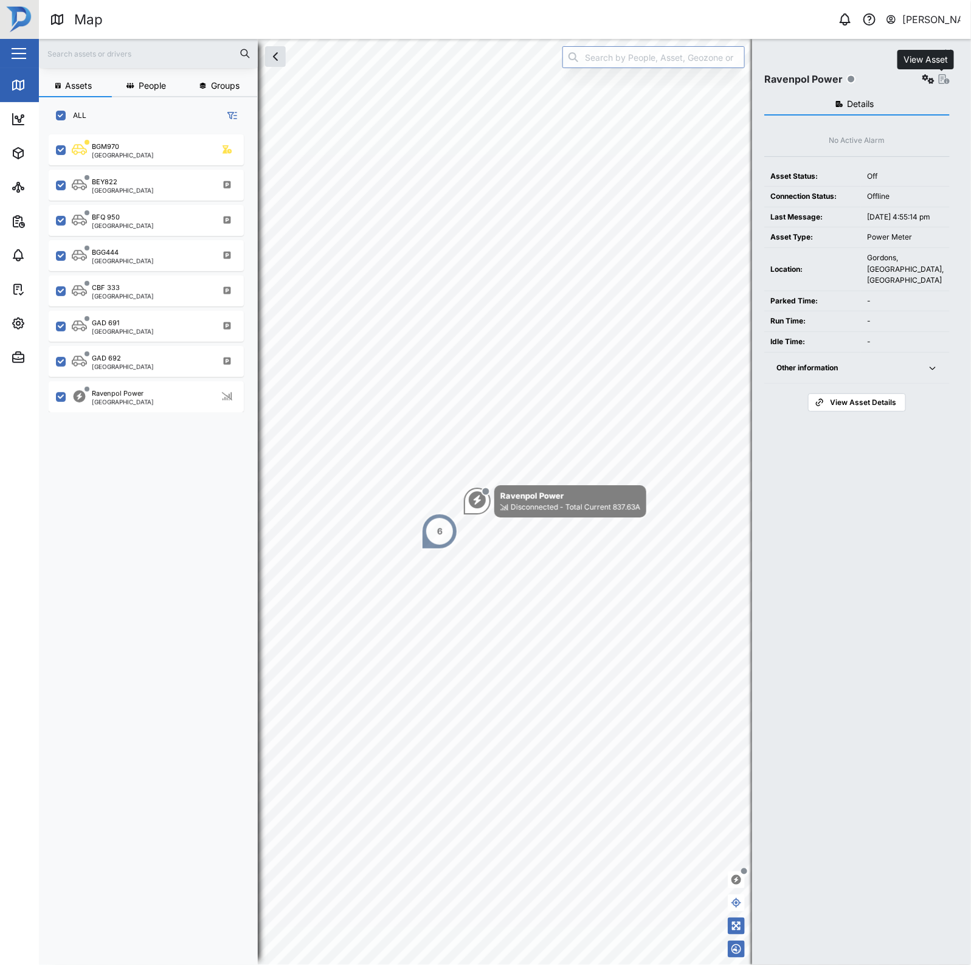
click at [940, 81] on icon "button" at bounding box center [944, 79] width 11 height 10
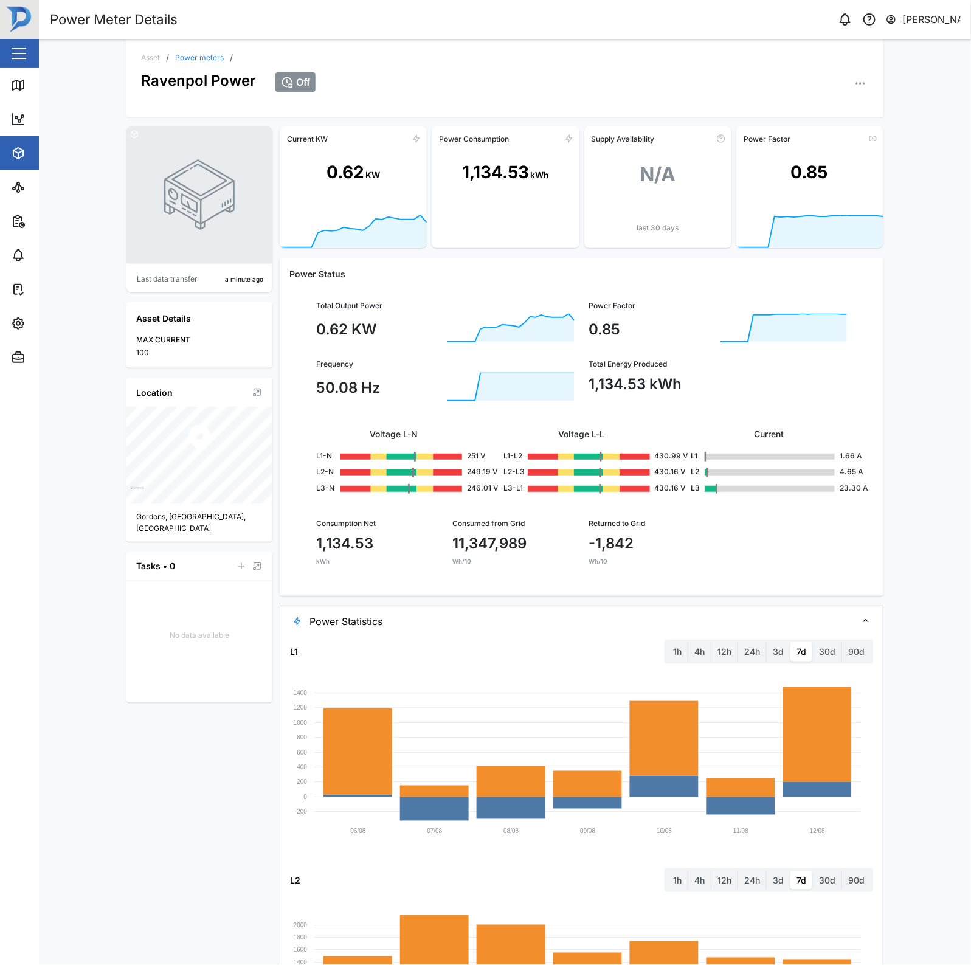
click at [860, 86] on icon "button" at bounding box center [860, 83] width 12 height 12
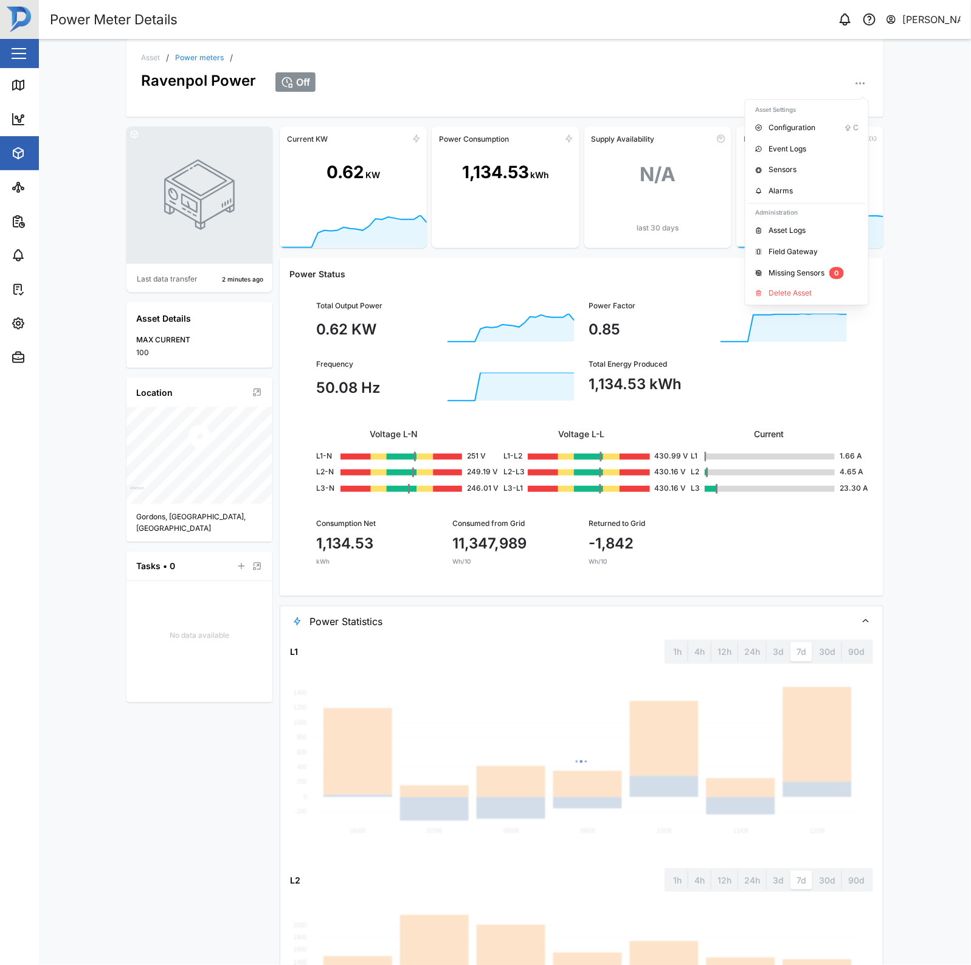
click at [806, 477] on div at bounding box center [770, 473] width 131 height 15
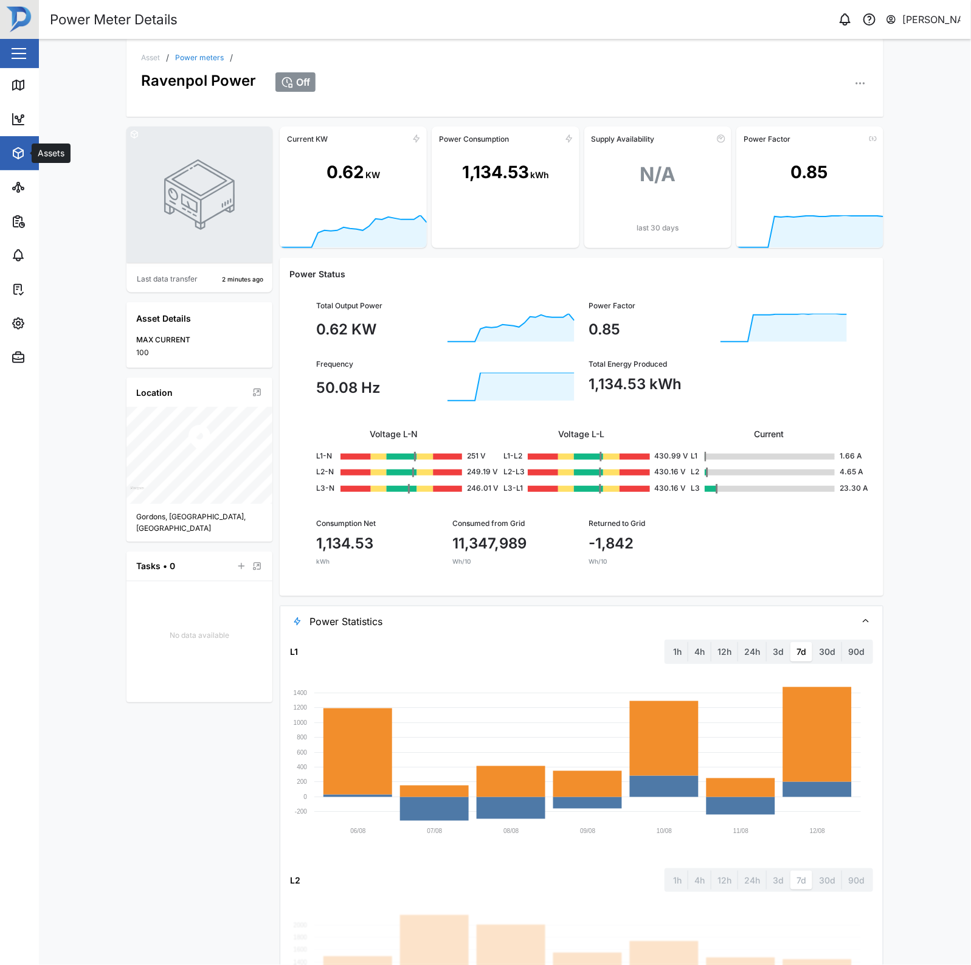
click at [22, 151] on icon "button" at bounding box center [20, 152] width 5 height 3
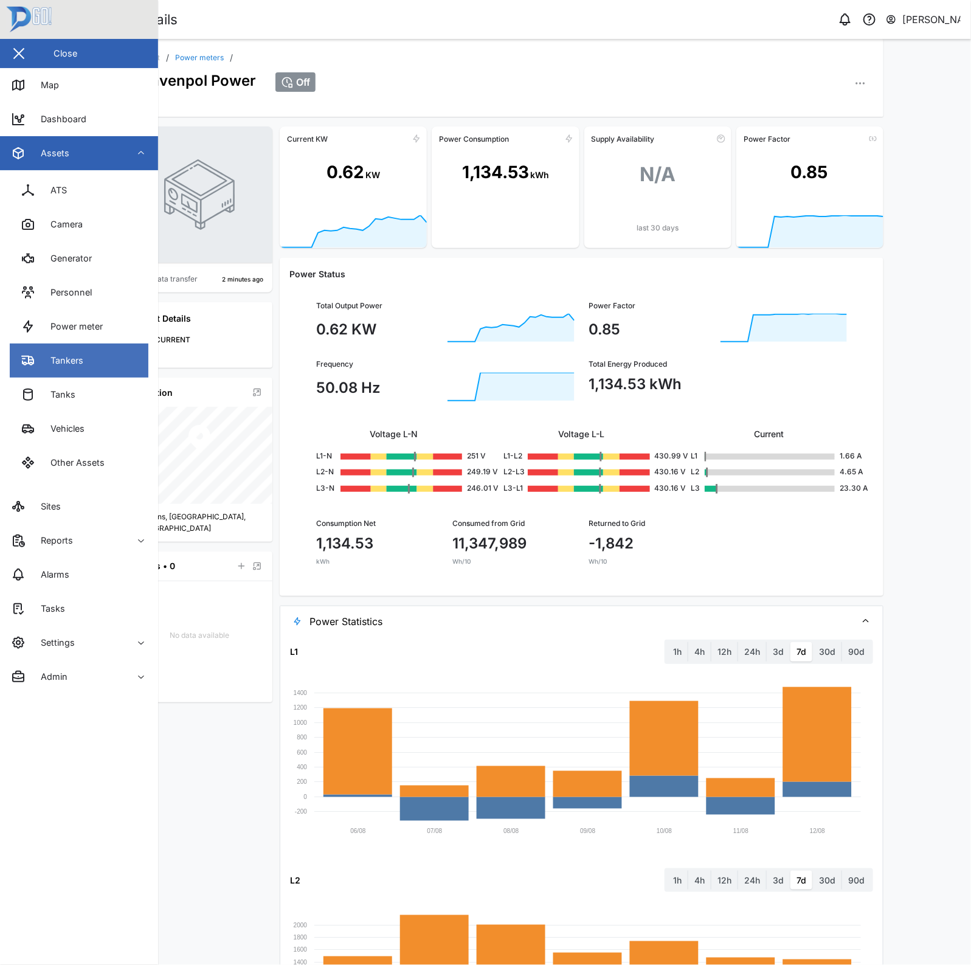
click at [105, 371] on link "Tankers" at bounding box center [79, 360] width 139 height 34
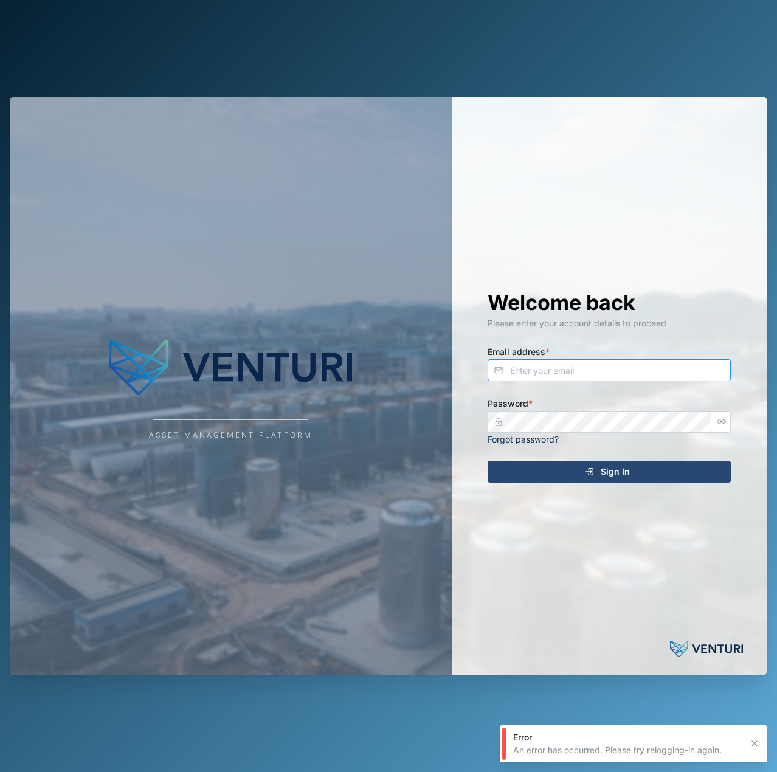
drag, startPoint x: 569, startPoint y: 372, endPoint x: 582, endPoint y: 363, distance: 15.7
click at [571, 372] on input "Email address *" at bounding box center [609, 370] width 243 height 22
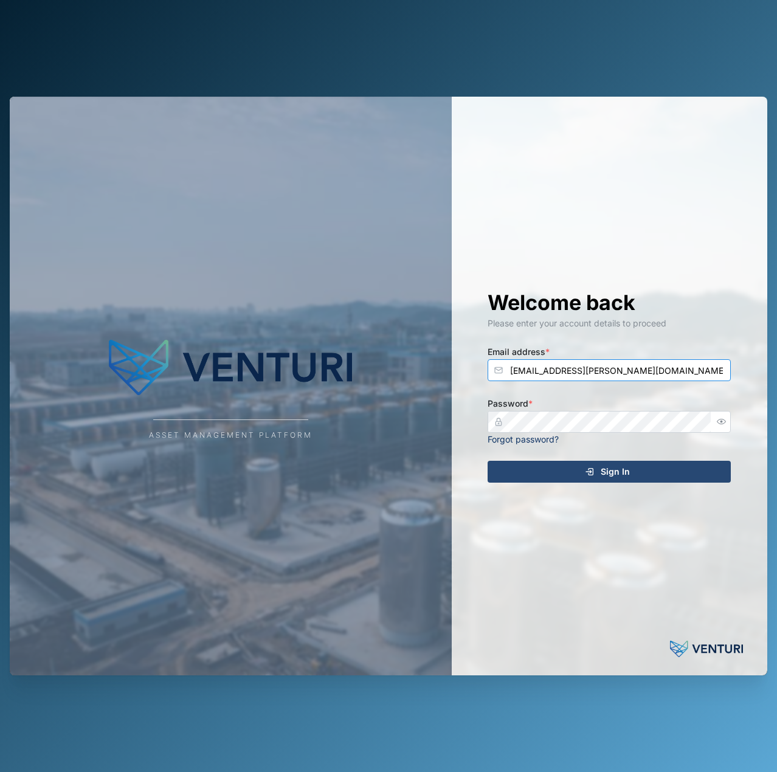
type input "[EMAIL_ADDRESS][PERSON_NAME][DOMAIN_NAME]"
click at [488, 461] on button "Sign In" at bounding box center [609, 472] width 243 height 22
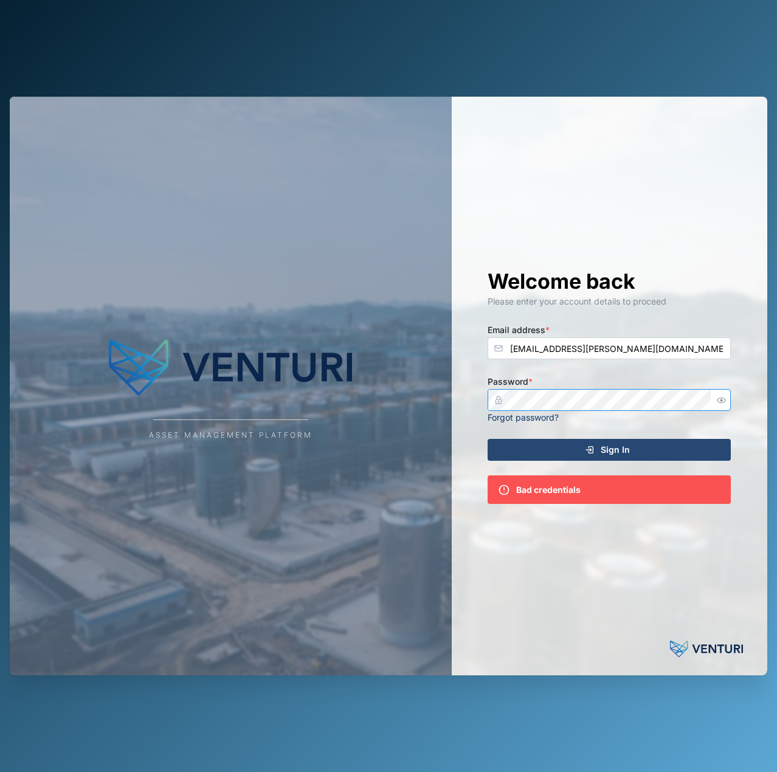
click at [725, 397] on icon "button" at bounding box center [721, 400] width 9 height 9
click at [488, 439] on button "Sign In" at bounding box center [609, 450] width 243 height 22
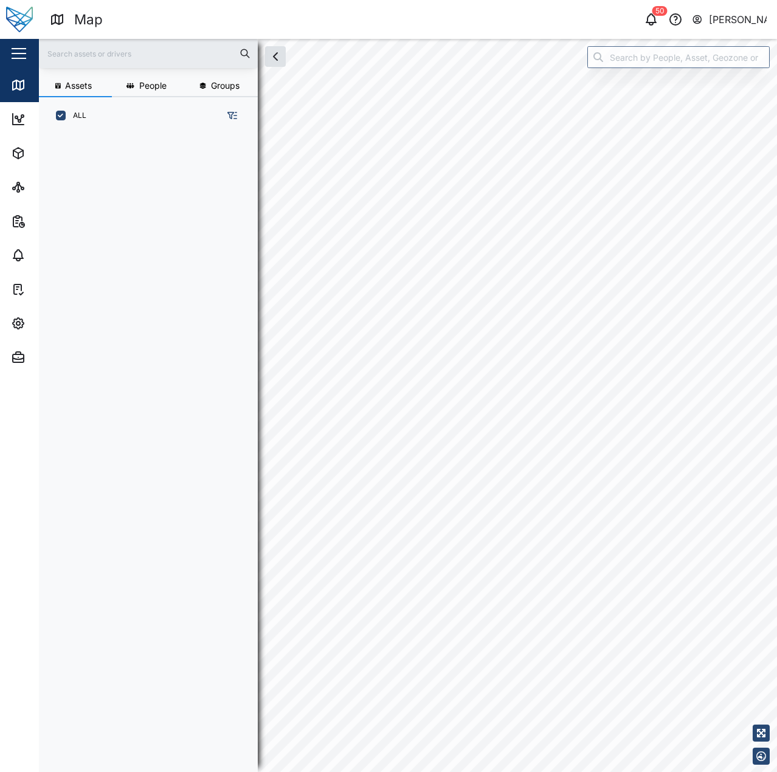
scroll to position [623, 190]
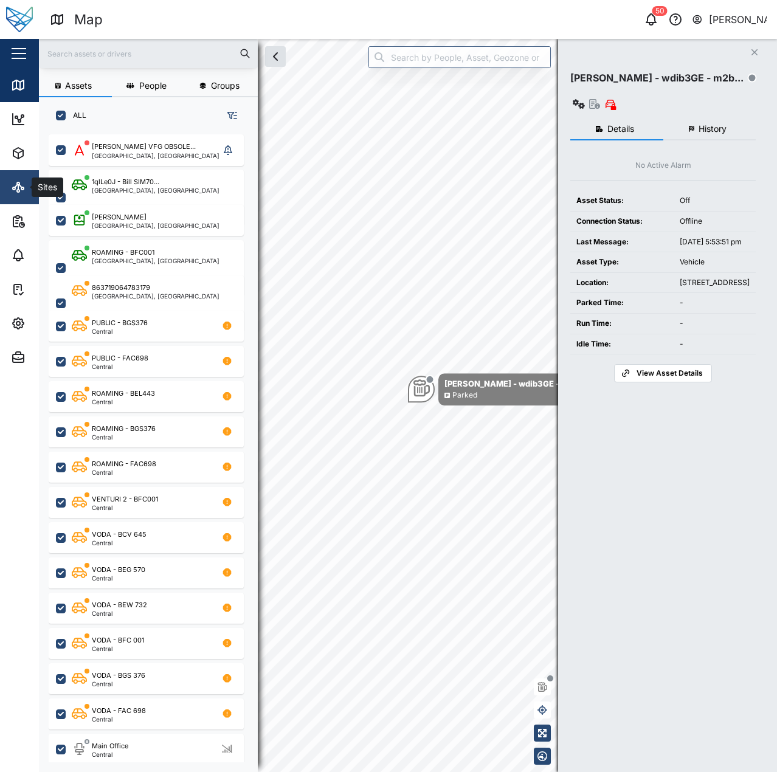
click at [20, 181] on icon at bounding box center [18, 187] width 15 height 15
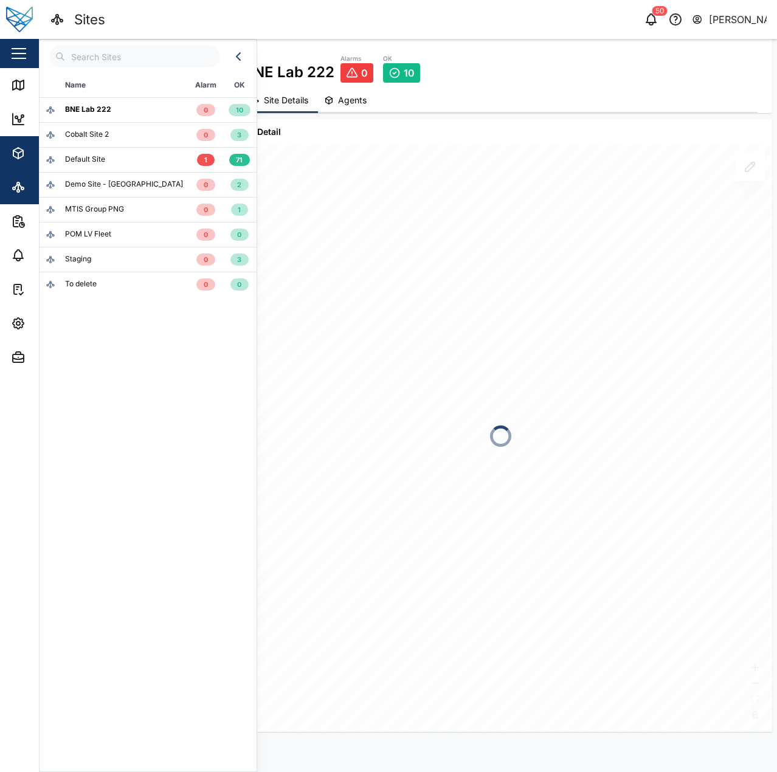
click at [16, 160] on icon "button" at bounding box center [18, 153] width 15 height 15
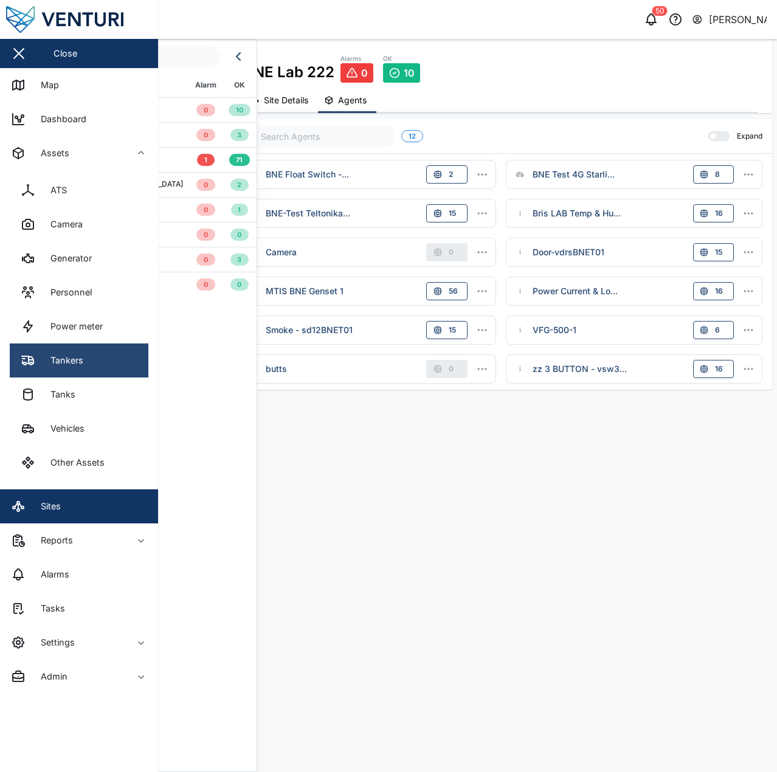
click at [83, 353] on link "Tankers" at bounding box center [79, 360] width 139 height 34
